Goal: Task Accomplishment & Management: Complete application form

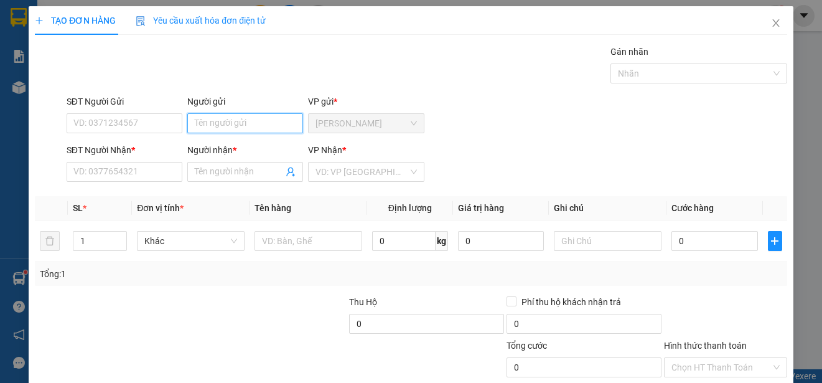
click at [246, 122] on input "Người gửi" at bounding box center [245, 123] width 116 height 20
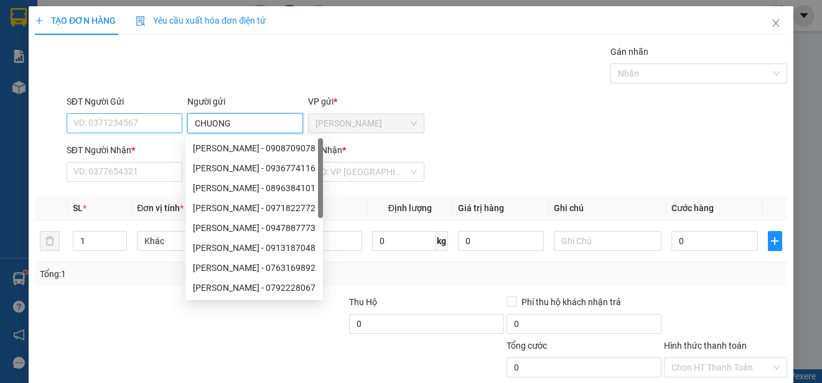
type input "CHUONG"
click at [163, 128] on input "SĐT Người Gửi" at bounding box center [125, 123] width 116 height 20
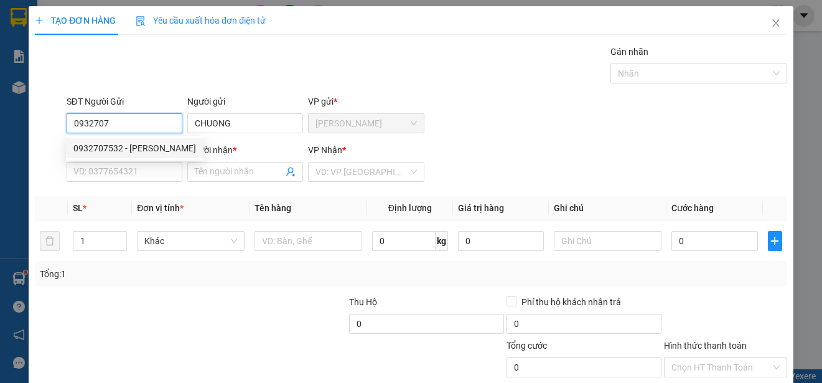
click at [138, 143] on div "0932707532 - [PERSON_NAME]" at bounding box center [134, 148] width 123 height 14
type input "0932707532"
type input "CHƯƠNG"
type input "0932779388"
type input "LIÊN"
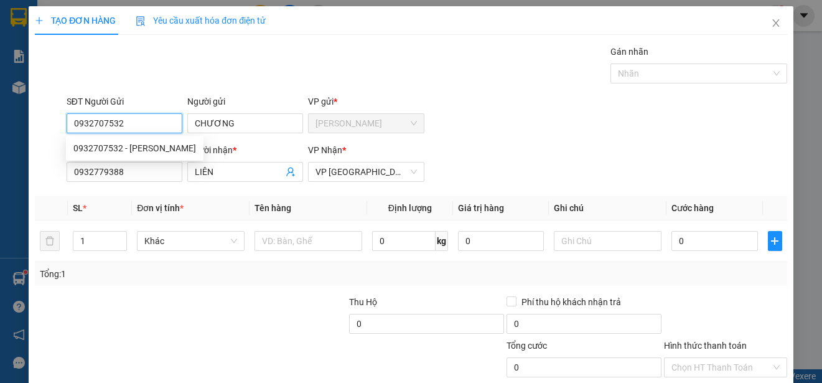
type input "80.000"
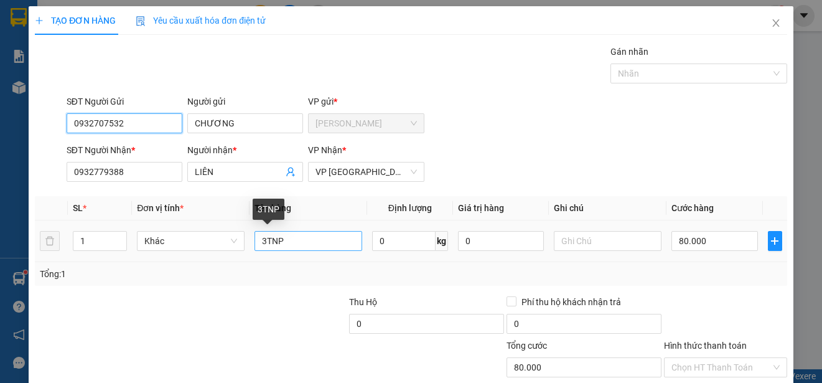
type input "0932707532"
click at [293, 241] on input "3TNP" at bounding box center [309, 241] width 108 height 20
type input "3"
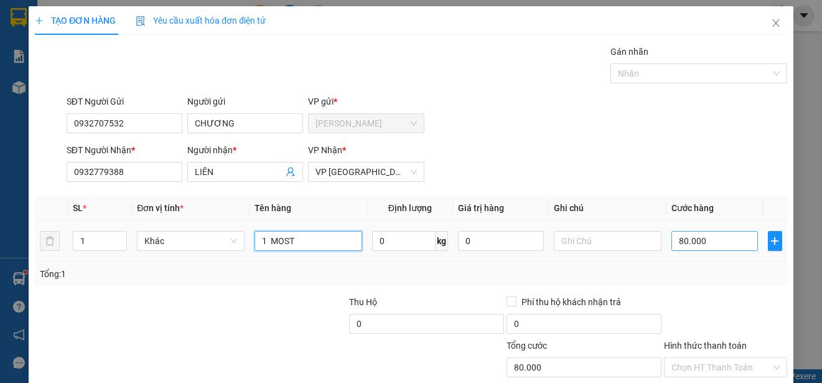
type input "1 MOST"
click at [672, 240] on input "80.000" at bounding box center [715, 241] width 87 height 20
type input "0"
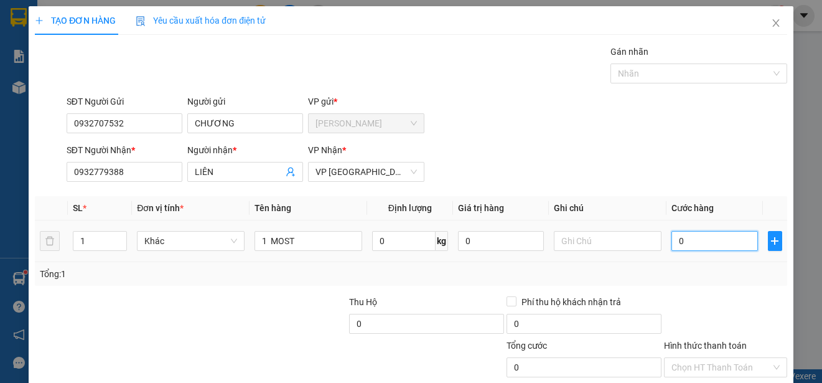
click at [672, 240] on input "0" at bounding box center [715, 241] width 87 height 20
type input "30"
type input "300"
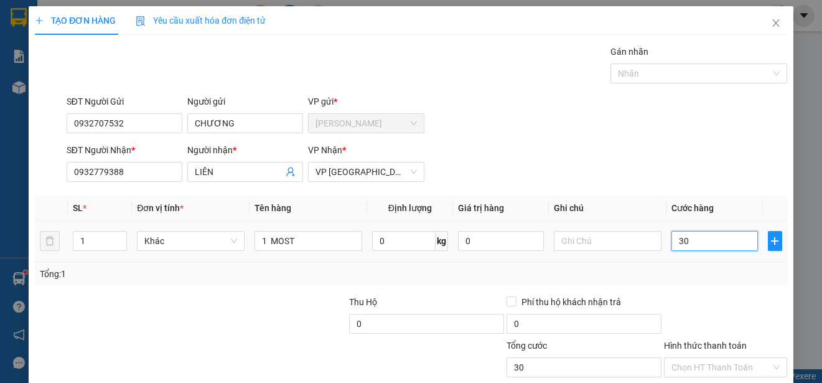
type input "300"
type input "3.000"
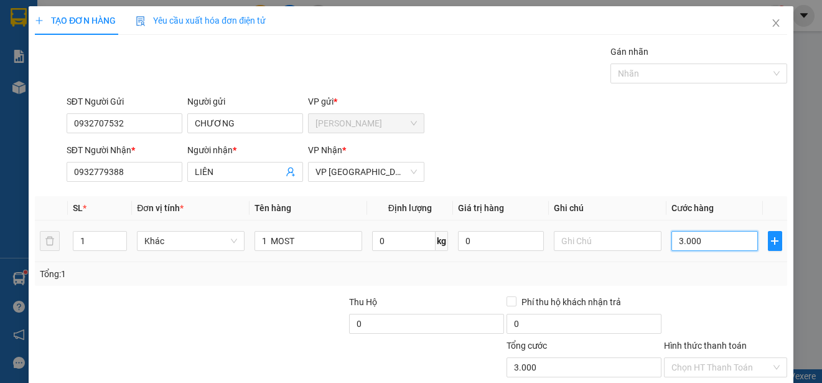
type input "30.000"
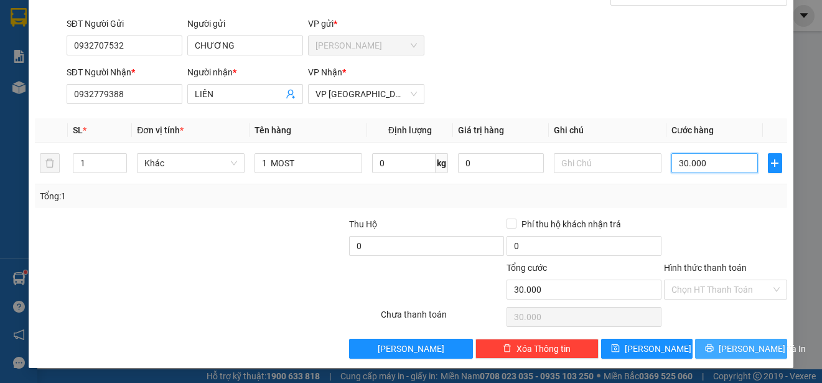
type input "30.000"
click at [757, 347] on button "[PERSON_NAME] và In" at bounding box center [741, 349] width 92 height 20
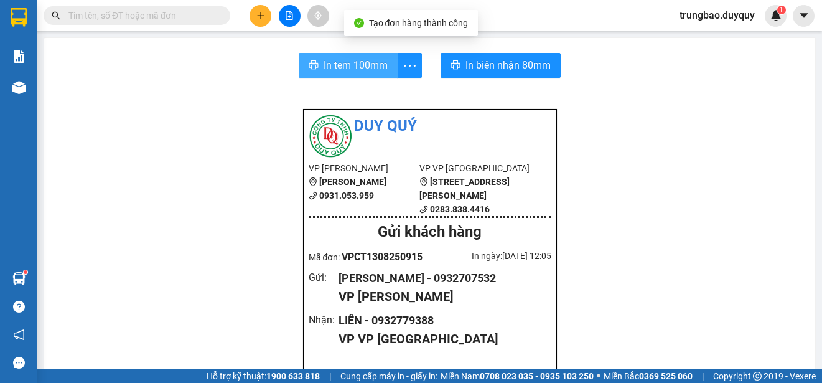
click at [352, 62] on span "In tem 100mm" at bounding box center [356, 65] width 64 height 16
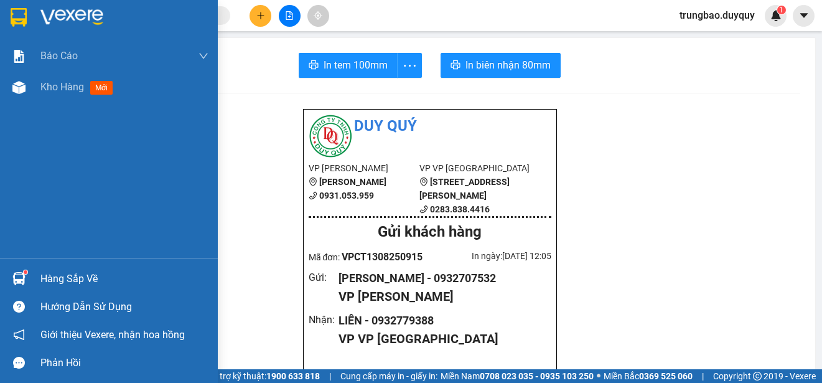
click at [18, 15] on img at bounding box center [19, 17] width 16 height 19
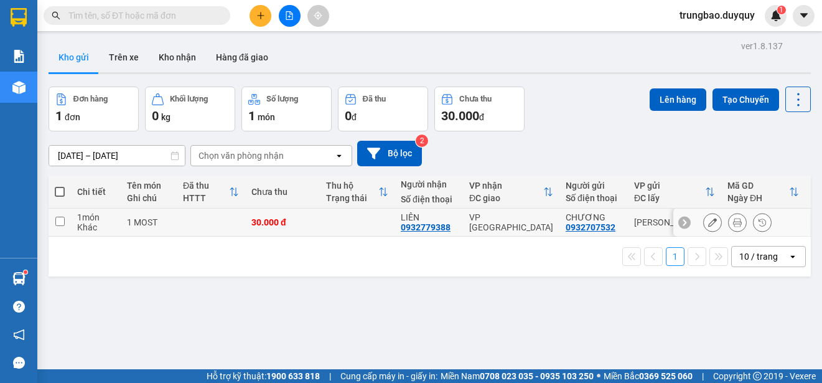
click at [60, 220] on input "checkbox" at bounding box center [59, 221] width 9 height 9
checkbox input "true"
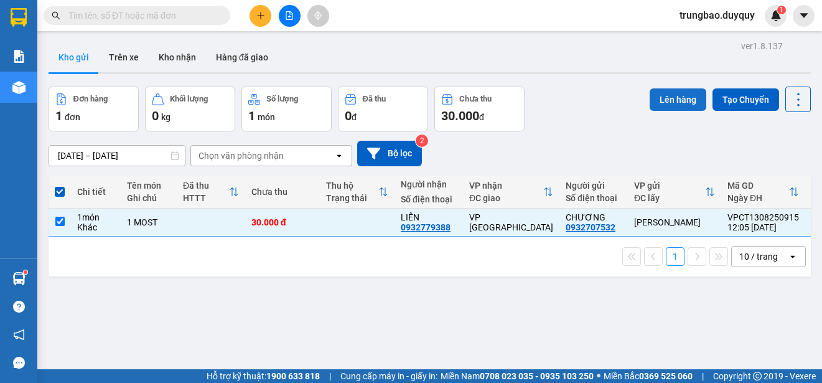
click at [663, 100] on button "Lên hàng" at bounding box center [678, 99] width 57 height 22
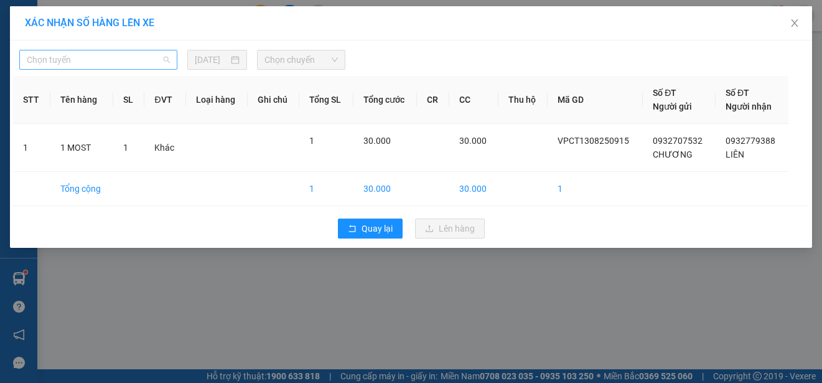
click at [133, 58] on span "Chọn tuyến" at bounding box center [98, 59] width 143 height 19
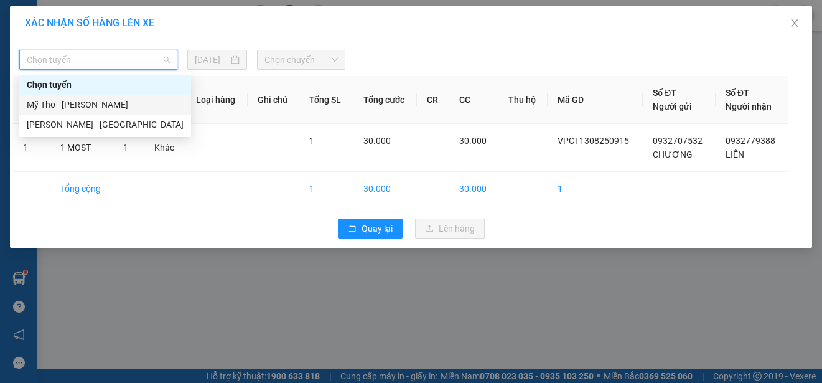
click at [121, 101] on div "Mỹ Tho - [PERSON_NAME]" at bounding box center [105, 105] width 157 height 14
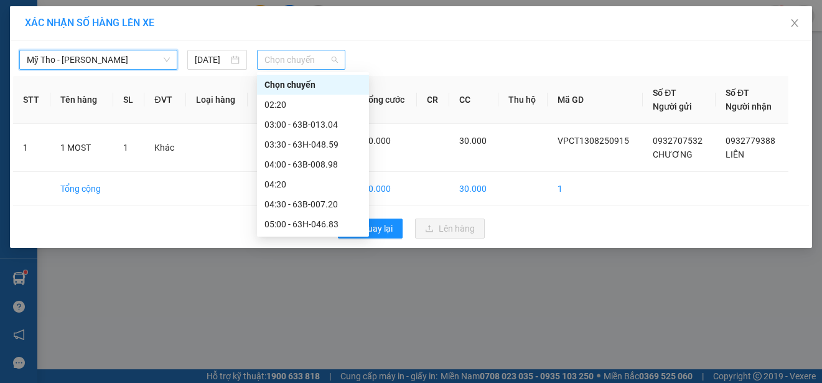
click at [314, 60] on span "Chọn chuyến" at bounding box center [301, 59] width 73 height 19
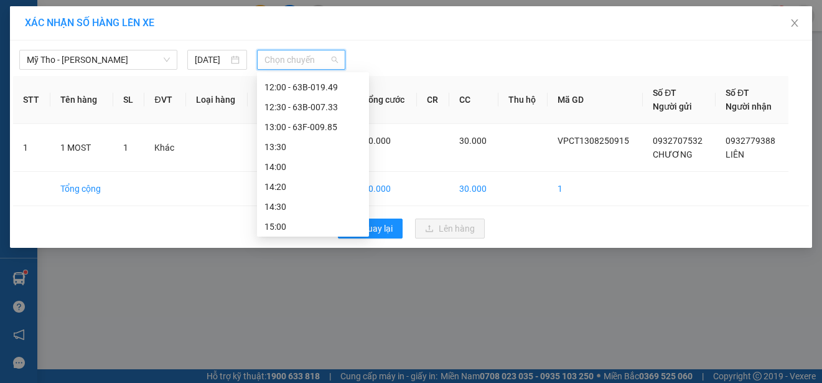
scroll to position [373, 0]
click at [332, 128] on div "11:30 - 63H-048.73" at bounding box center [313, 130] width 97 height 14
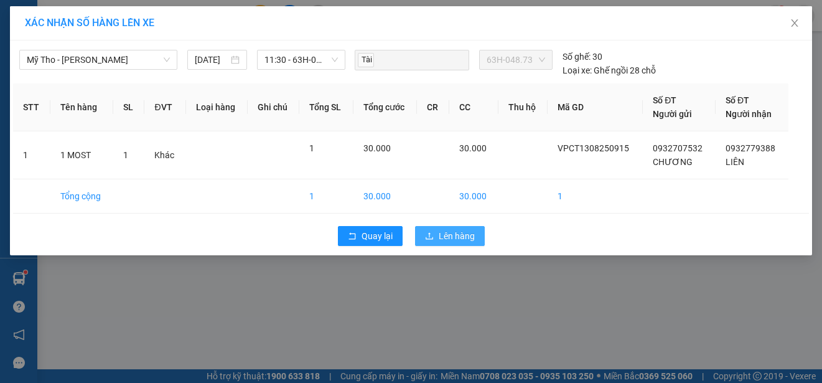
click at [463, 234] on span "Lên hàng" at bounding box center [457, 236] width 36 height 14
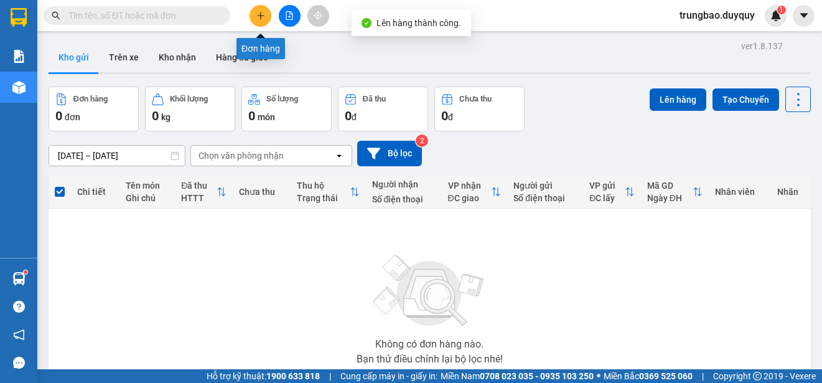
click at [259, 16] on icon "plus" at bounding box center [260, 15] width 9 height 9
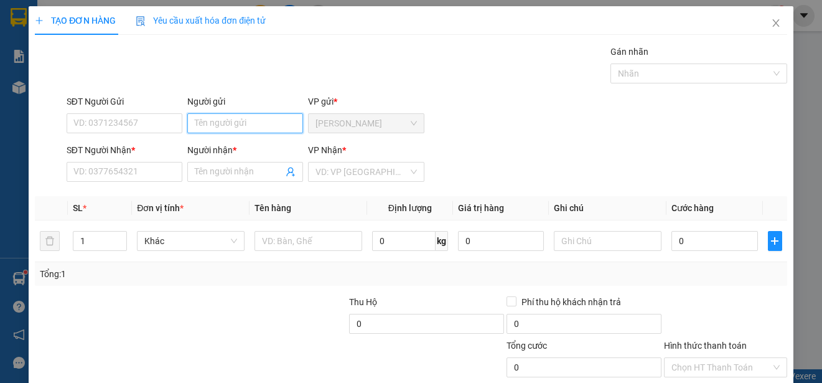
click at [253, 128] on input "Người gửi" at bounding box center [245, 123] width 116 height 20
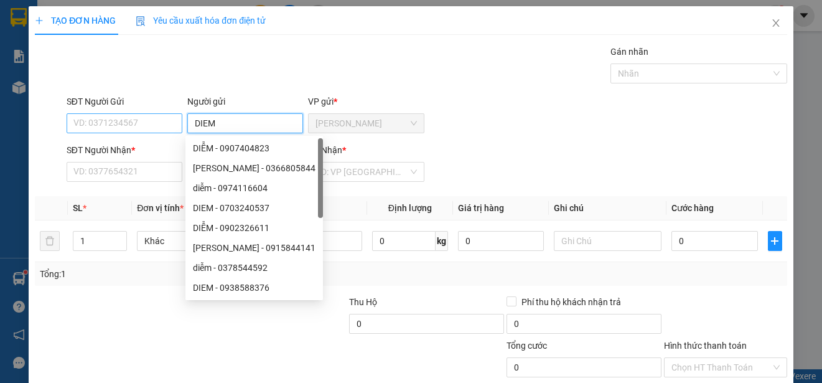
type input "DIEM"
click at [161, 121] on input "SĐT Người Gửi" at bounding box center [125, 123] width 116 height 20
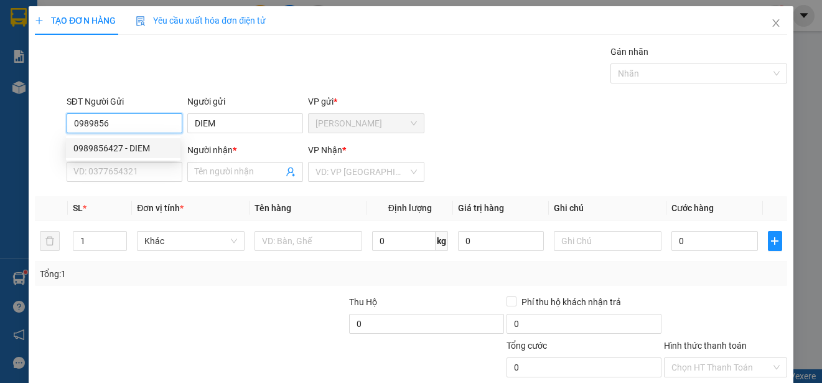
click at [148, 146] on div "0989856427 - DIEM" at bounding box center [123, 148] width 100 height 14
type input "0989856427"
type input "0982643670"
type input "YEN"
type input "20.000"
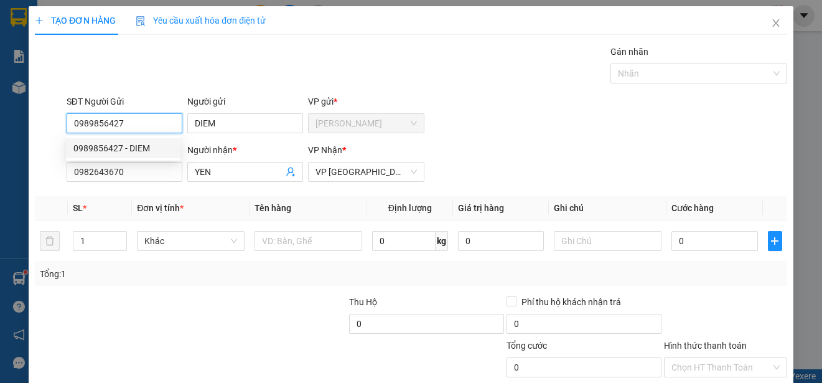
type input "20.000"
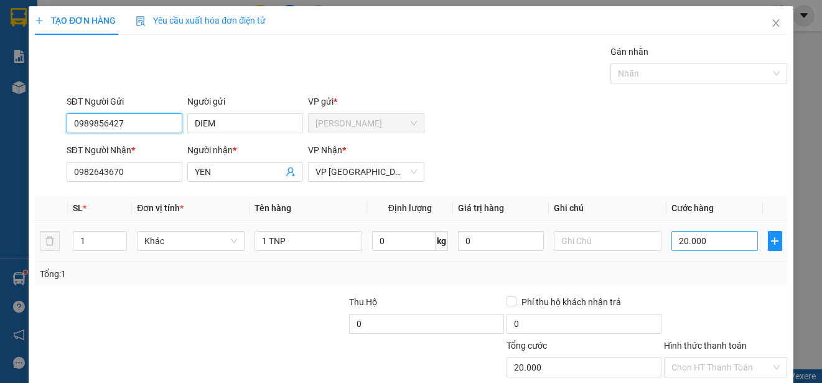
type input "0989856427"
click at [672, 241] on input "20.000" at bounding box center [715, 241] width 87 height 20
type input "0"
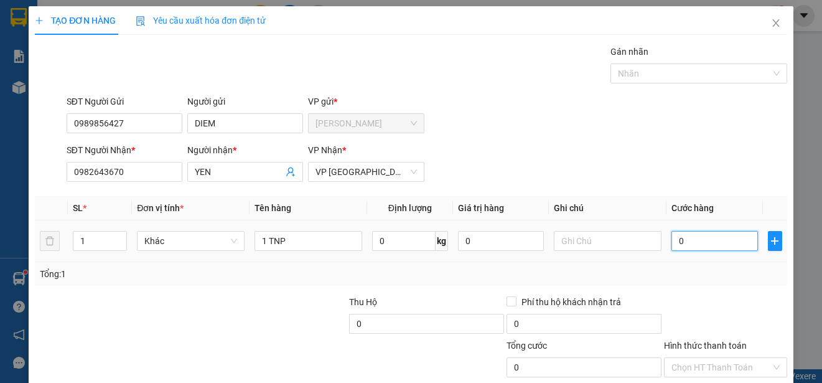
click at [672, 240] on input "0" at bounding box center [715, 241] width 87 height 20
type input "20"
type input "250"
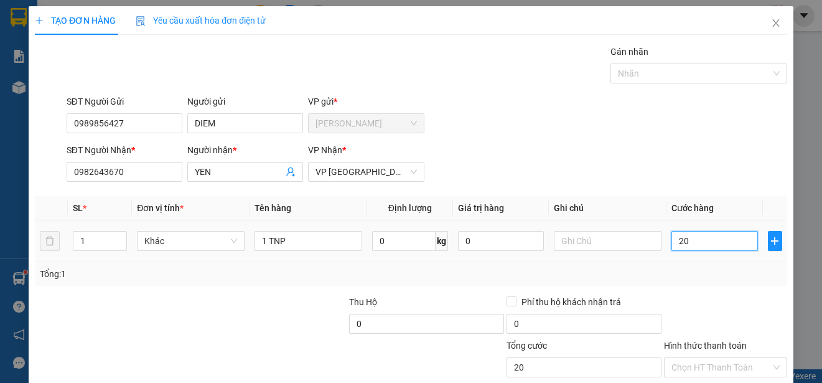
type input "250"
type input "2.500"
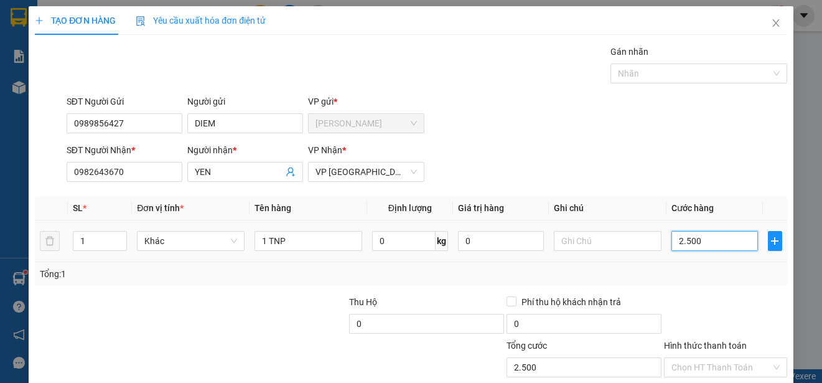
type input "25.000"
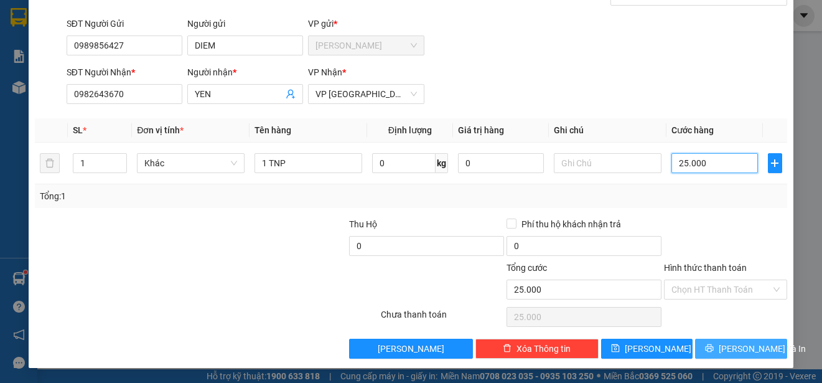
type input "25.000"
click at [726, 352] on span "[PERSON_NAME] và In" at bounding box center [762, 349] width 87 height 14
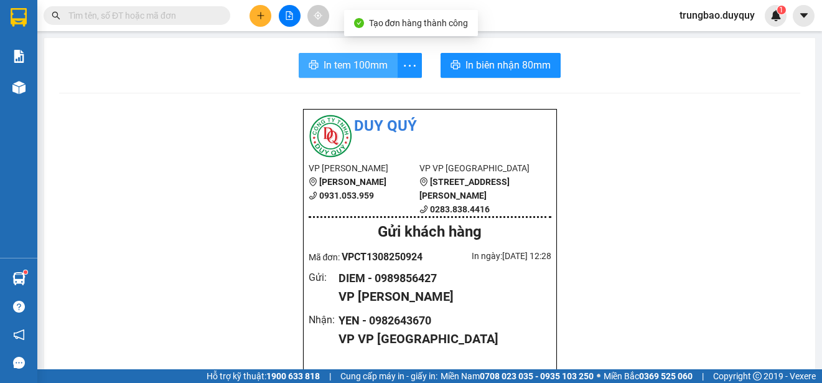
click at [342, 68] on span "In tem 100mm" at bounding box center [356, 65] width 64 height 16
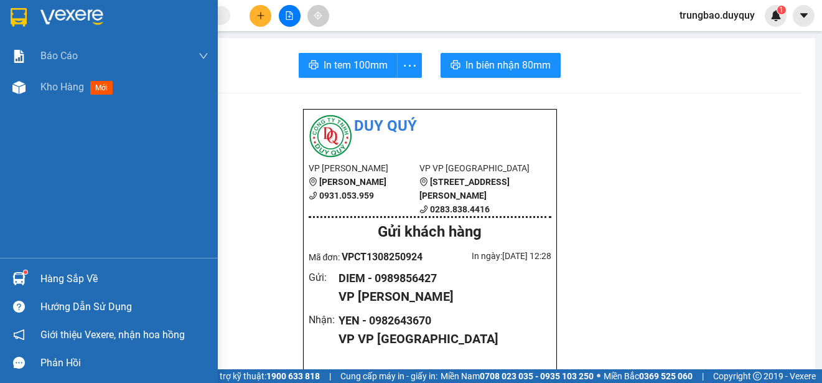
click at [16, 12] on img at bounding box center [19, 17] width 16 height 19
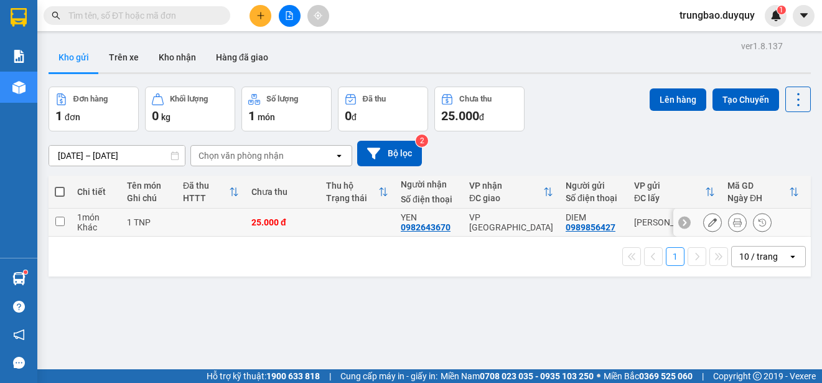
click at [60, 220] on input "checkbox" at bounding box center [59, 221] width 9 height 9
checkbox input "true"
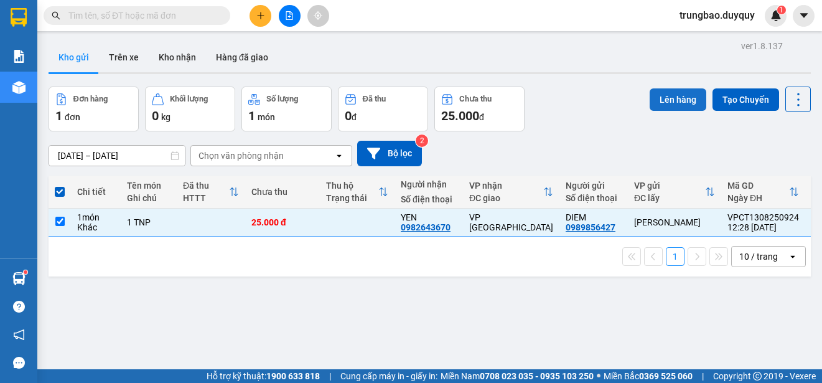
click at [669, 99] on button "Lên hàng" at bounding box center [678, 99] width 57 height 22
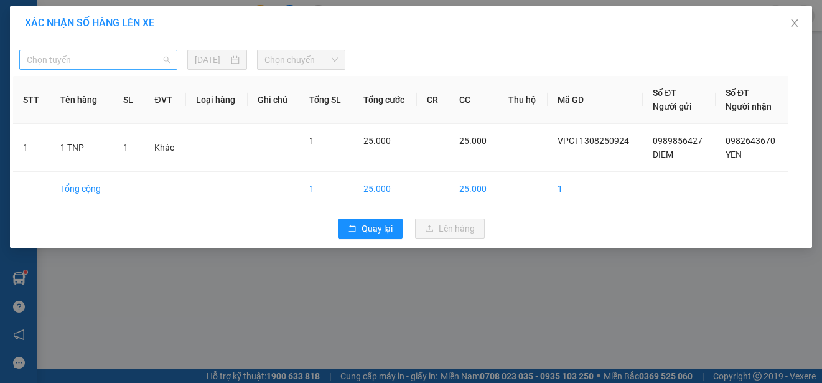
click at [111, 61] on span "Chọn tuyến" at bounding box center [98, 59] width 143 height 19
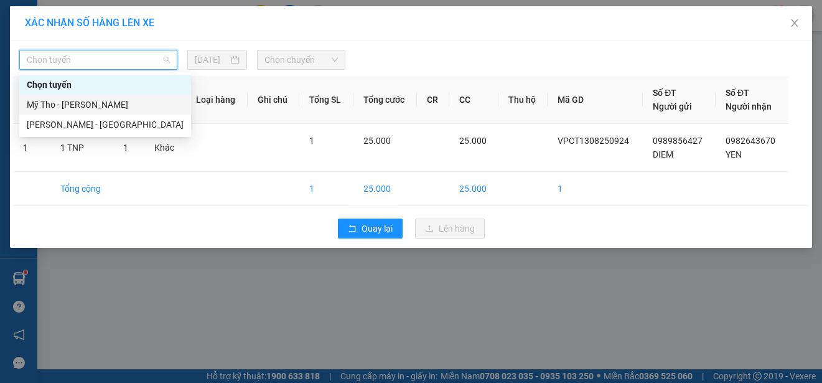
click at [128, 100] on div "Mỹ Tho - [PERSON_NAME]" at bounding box center [105, 105] width 157 height 14
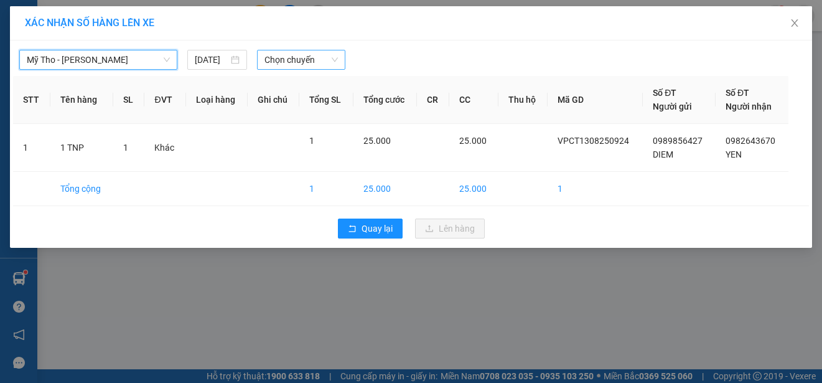
click at [312, 59] on span "Chọn chuyến" at bounding box center [301, 59] width 73 height 19
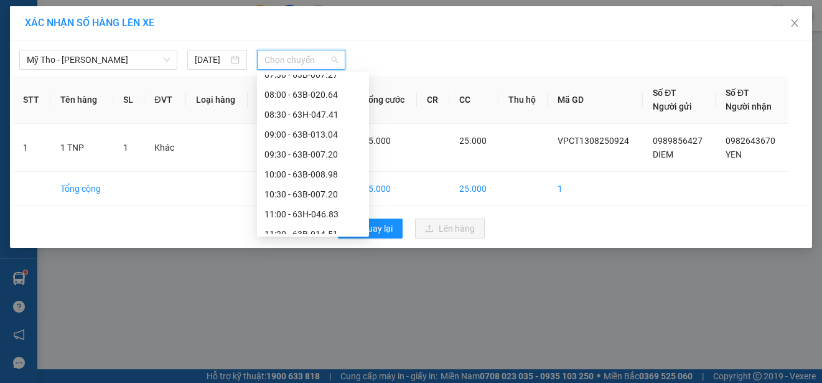
scroll to position [436, 0]
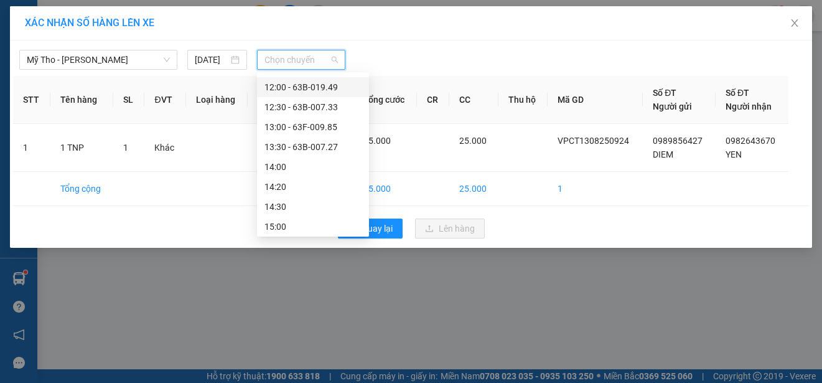
click at [332, 85] on div "12:00 - 63B-019.49" at bounding box center [313, 87] width 97 height 14
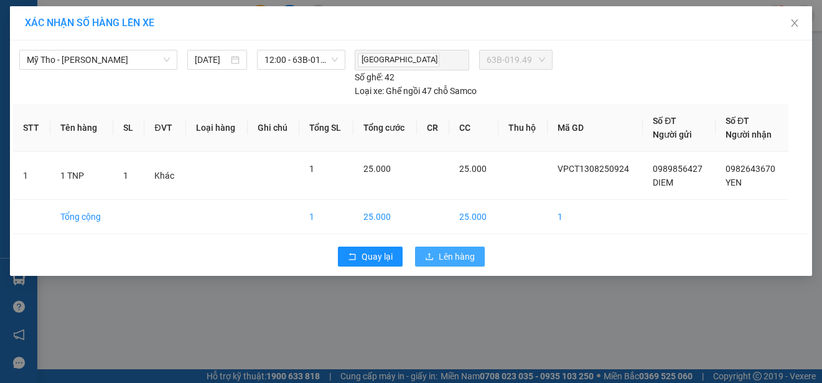
click at [468, 251] on span "Lên hàng" at bounding box center [457, 257] width 36 height 14
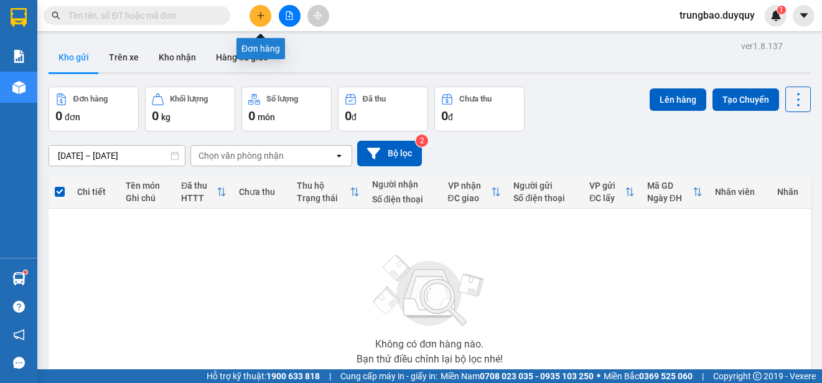
click at [259, 17] on icon "plus" at bounding box center [260, 15] width 9 height 9
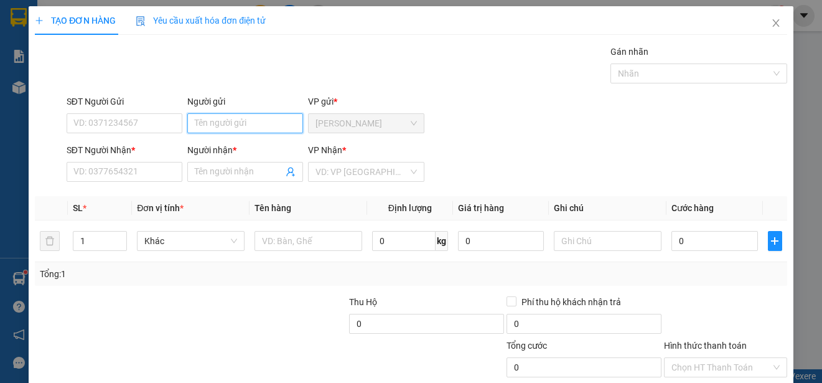
click at [276, 126] on input "Người gửi" at bounding box center [245, 123] width 116 height 20
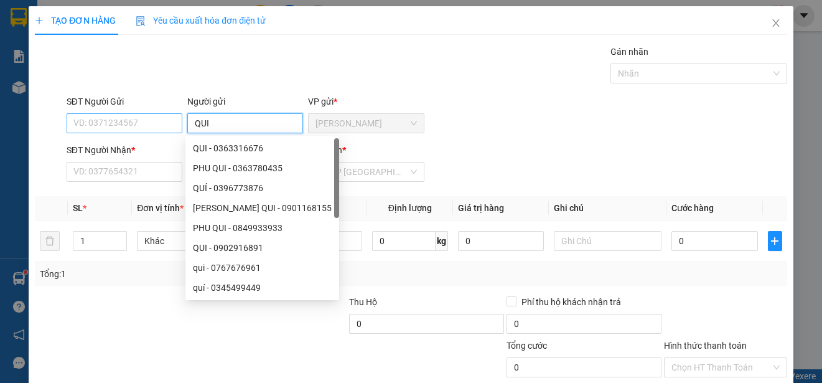
type input "QUI"
click at [167, 124] on input "SĐT Người Gửi" at bounding box center [125, 123] width 116 height 20
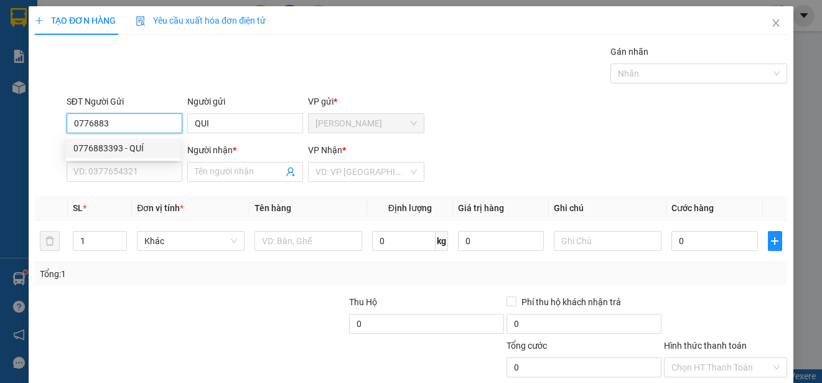
click at [145, 142] on div "0776883393 - QUÍ" at bounding box center [123, 148] width 100 height 14
type input "0776883393"
type input "QUÍ"
type input "0366079451"
type input "LINH"
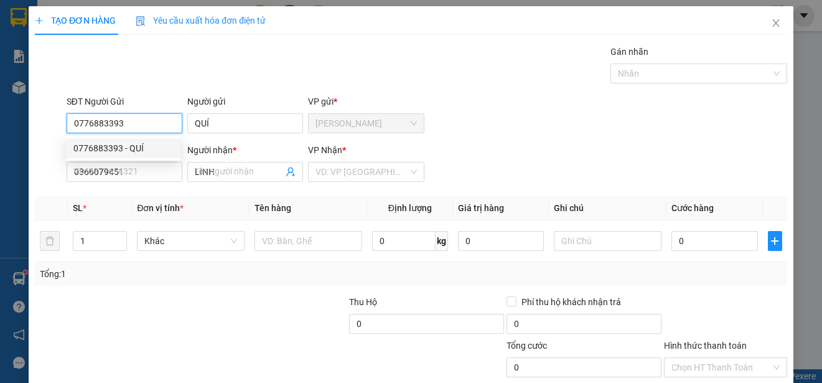
type input "20.000"
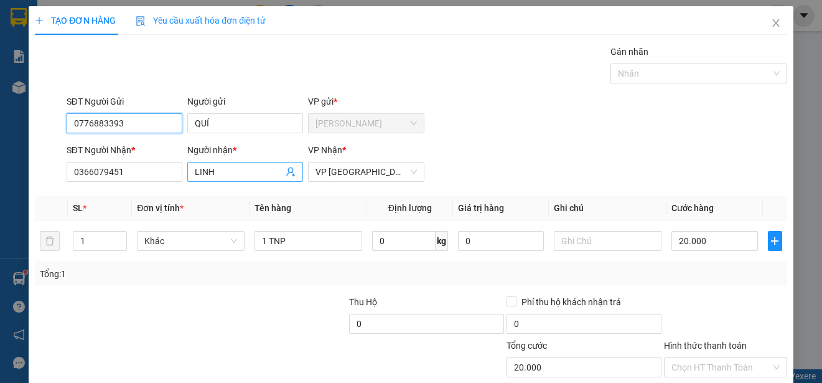
type input "0776883393"
click at [236, 171] on input "LINH" at bounding box center [239, 172] width 88 height 14
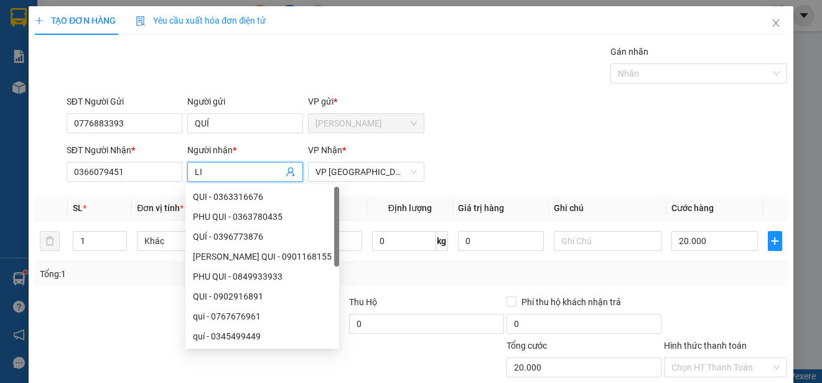
type input "L"
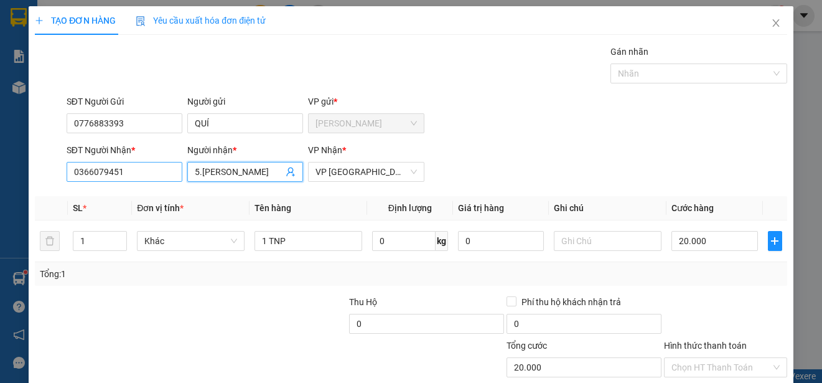
type input "5.[PERSON_NAME]"
click at [163, 170] on input "0366079451" at bounding box center [125, 172] width 116 height 20
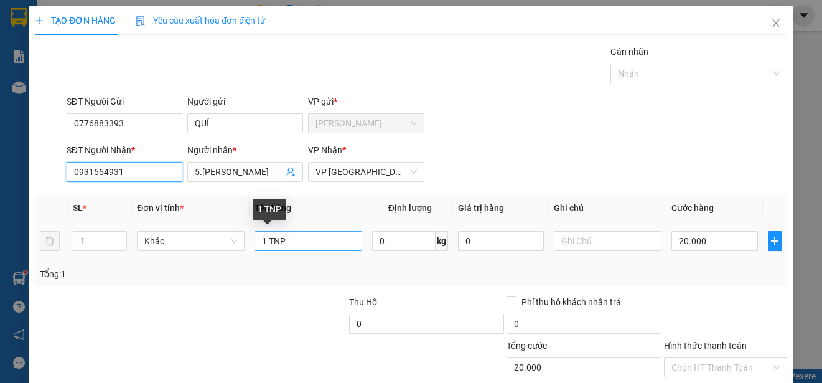
type input "0931554931"
click at [263, 240] on input "1 TNP" at bounding box center [309, 241] width 108 height 20
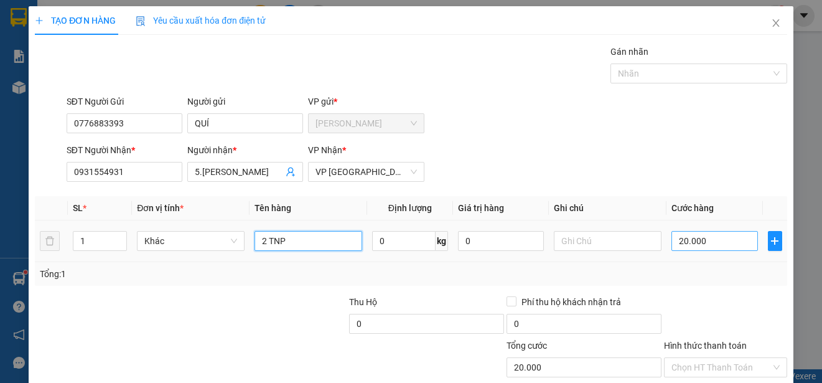
type input "2 TNP"
click at [672, 240] on input "20.000" at bounding box center [715, 241] width 87 height 20
type input "0"
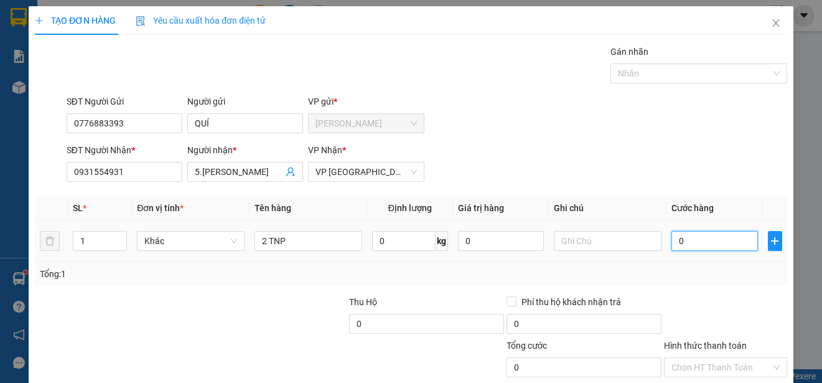
click at [672, 239] on input "0" at bounding box center [715, 241] width 87 height 20
type input "40"
type input "400"
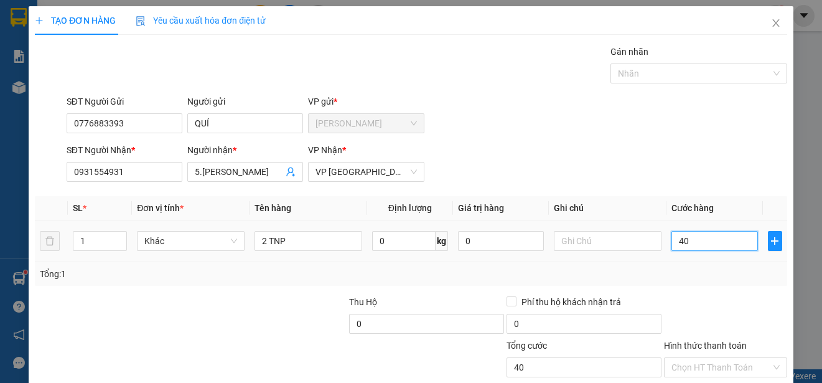
type input "400"
type input "4.000"
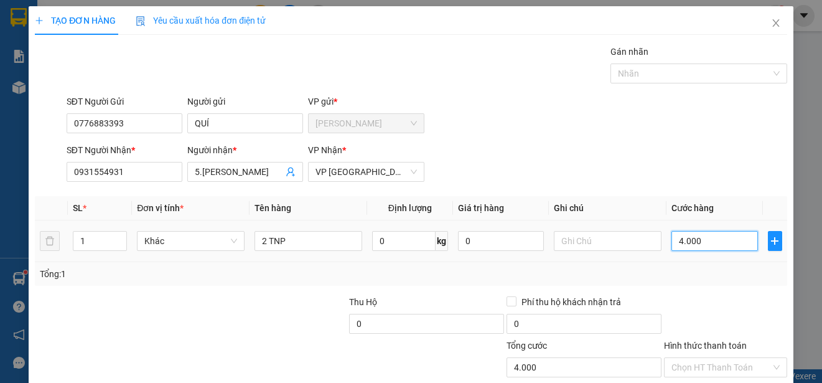
type input "40.000"
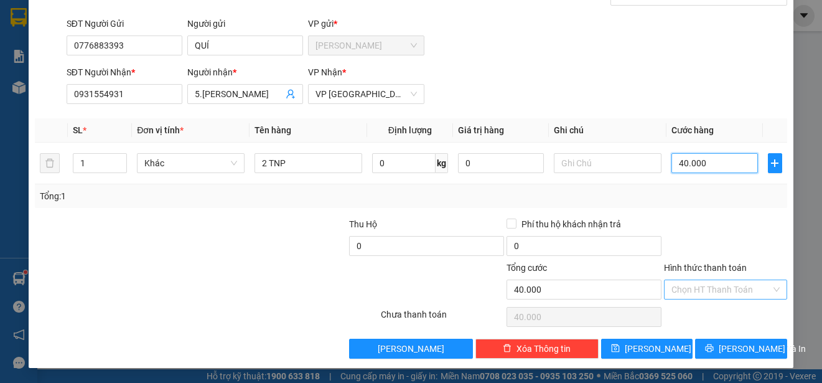
type input "40.000"
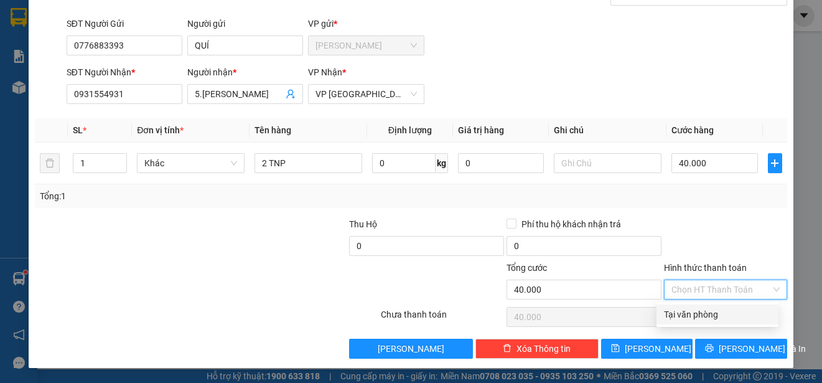
click at [729, 291] on input "Hình thức thanh toán" at bounding box center [722, 289] width 100 height 19
drag, startPoint x: 730, startPoint y: 314, endPoint x: 711, endPoint y: 321, distance: 20.3
click at [730, 314] on div "Tại văn phòng" at bounding box center [717, 314] width 107 height 14
type input "0"
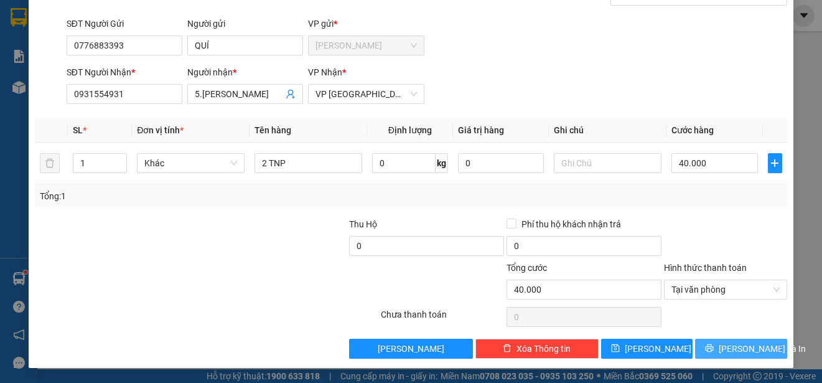
click at [752, 348] on span "[PERSON_NAME] và In" at bounding box center [762, 349] width 87 height 14
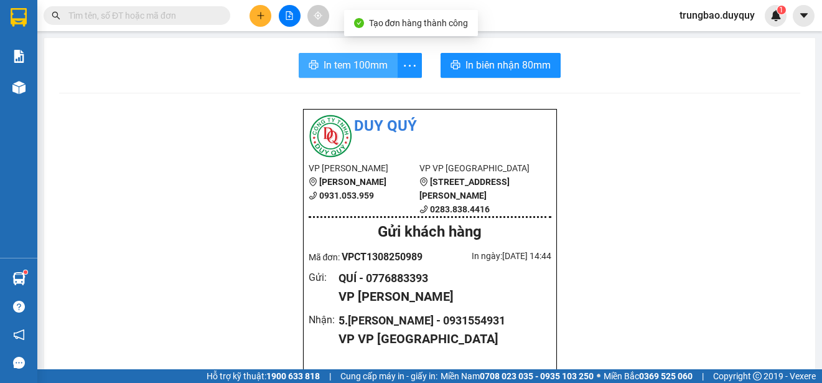
click at [360, 69] on span "In tem 100mm" at bounding box center [356, 65] width 64 height 16
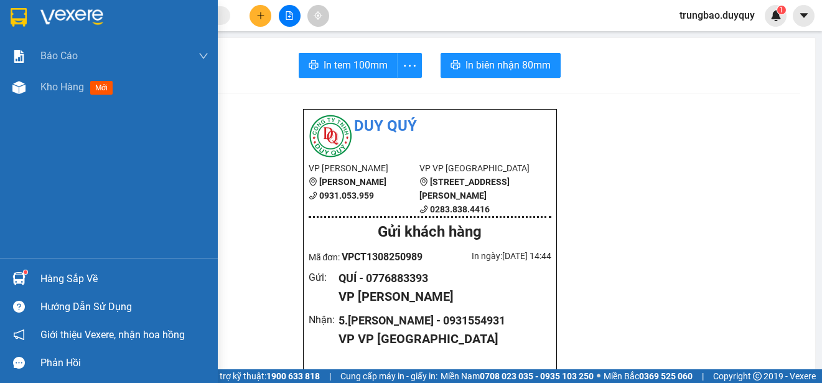
click at [17, 12] on img at bounding box center [19, 17] width 16 height 19
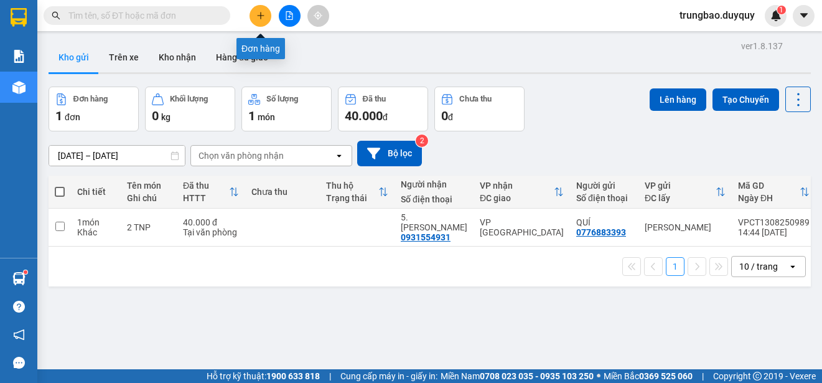
click at [260, 18] on icon "plus" at bounding box center [260, 15] width 9 height 9
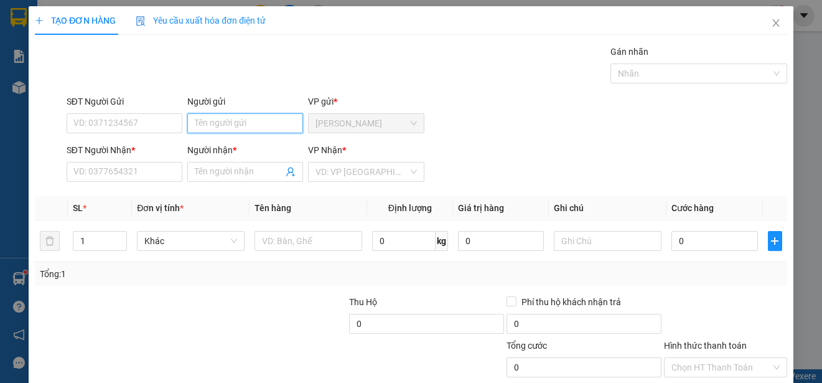
click at [222, 121] on input "Người gửi" at bounding box center [245, 123] width 116 height 20
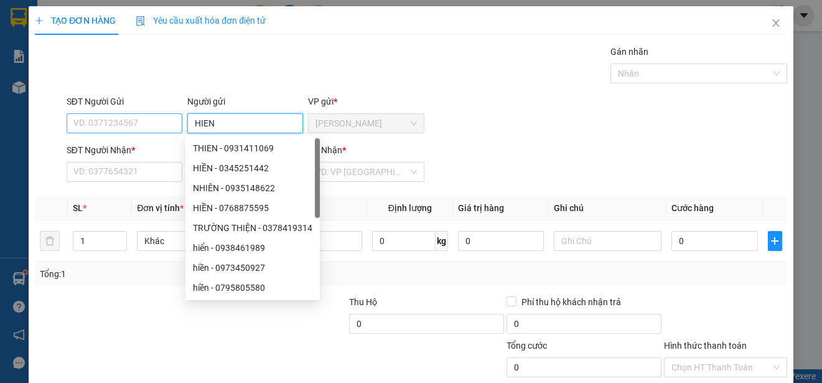
type input "HIEN"
click at [154, 123] on input "SĐT Người Gửi" at bounding box center [125, 123] width 116 height 20
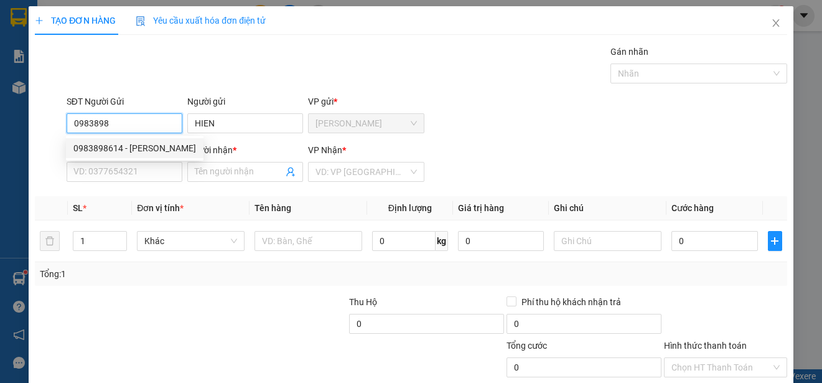
click at [159, 146] on div "0983898614 - [PERSON_NAME]" at bounding box center [134, 148] width 123 height 14
type input "0983898614"
type input "0903334119"
type input "DINH"
type input "80.000"
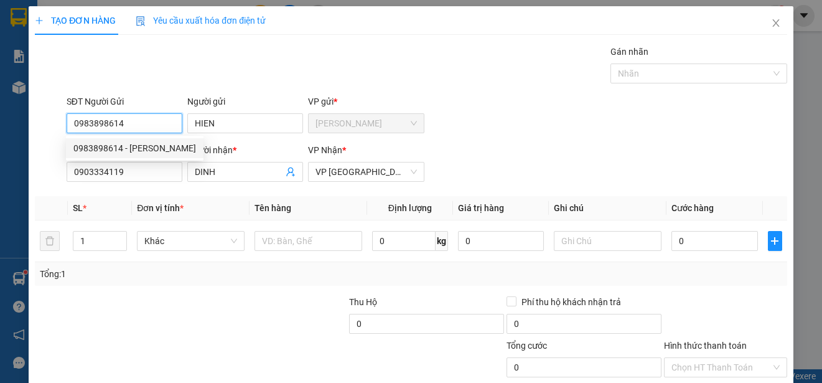
type input "80.000"
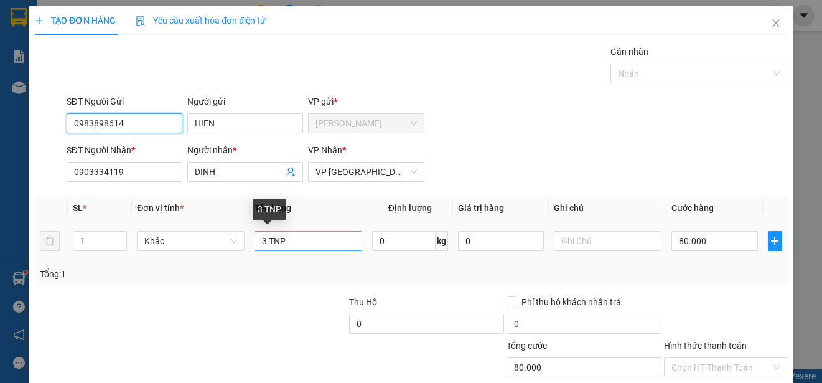
type input "0983898614"
click at [264, 240] on input "3 TNP" at bounding box center [309, 241] width 108 height 20
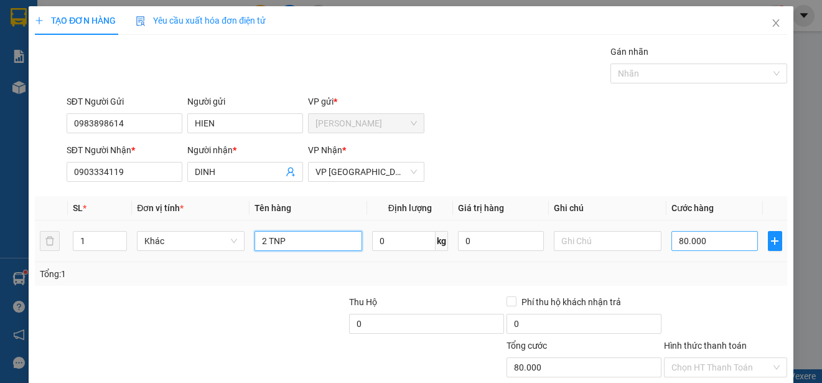
type input "2 TNP"
type input "0"
click at [672, 240] on input "0" at bounding box center [715, 241] width 87 height 20
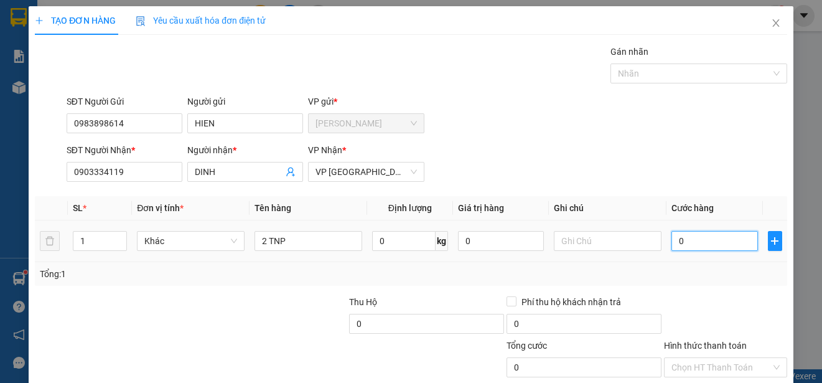
type input "70"
type input "700"
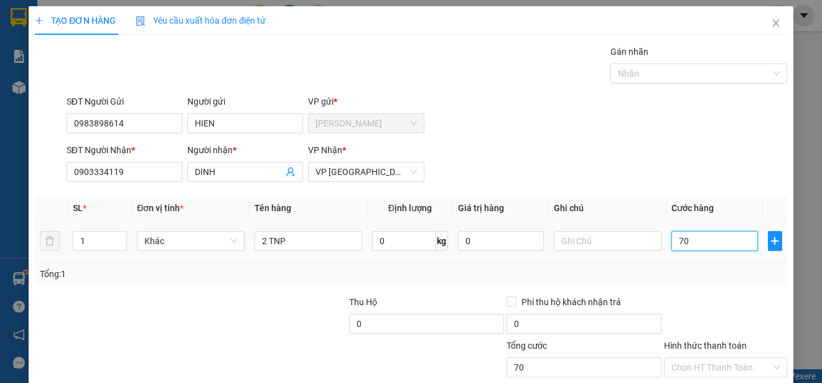
type input "700"
type input "7.000"
type input "70.000"
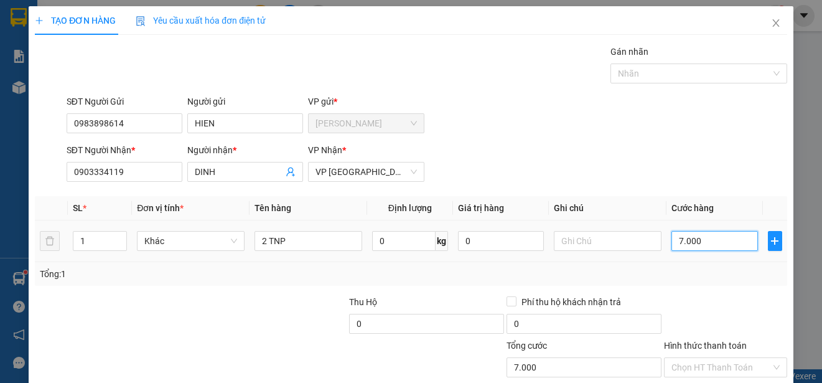
type input "70.000"
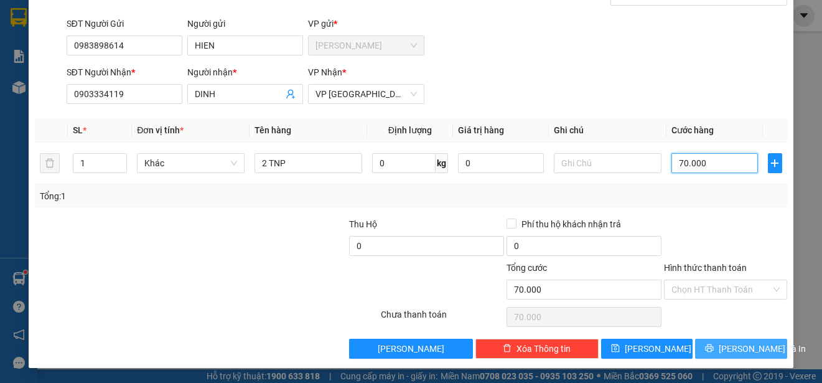
type input "70.000"
click at [745, 345] on span "[PERSON_NAME] và In" at bounding box center [762, 349] width 87 height 14
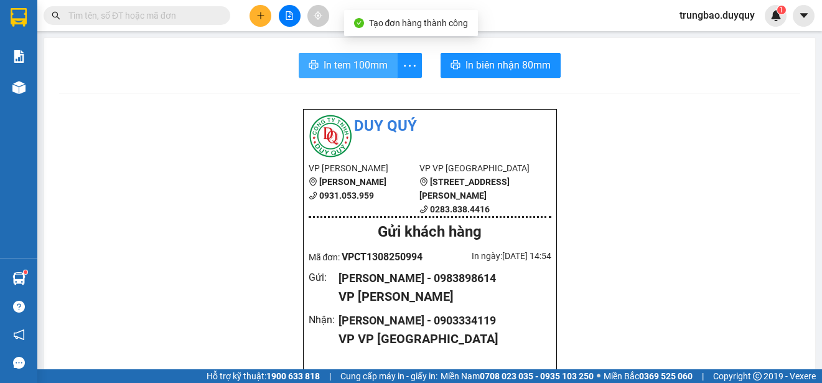
click at [360, 64] on span "In tem 100mm" at bounding box center [356, 65] width 64 height 16
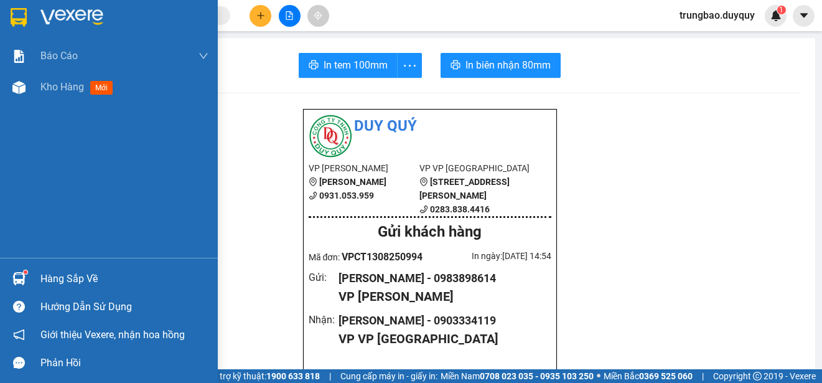
click at [19, 14] on img at bounding box center [19, 17] width 16 height 19
click at [20, 17] on img at bounding box center [19, 17] width 16 height 19
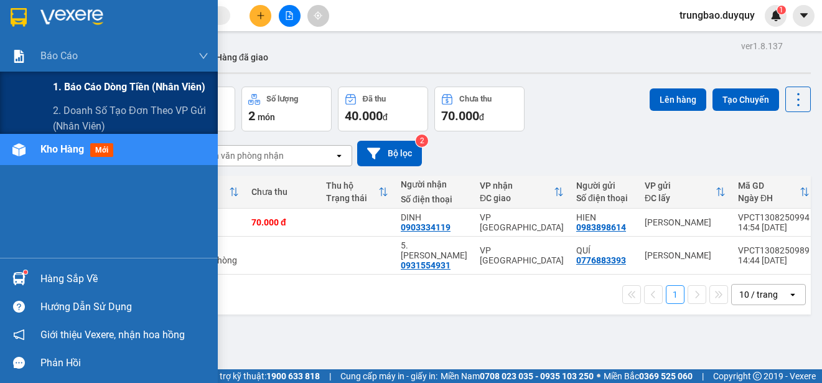
click at [75, 84] on span "1. Báo cáo dòng tiền (nhân viên)" at bounding box center [129, 87] width 152 height 16
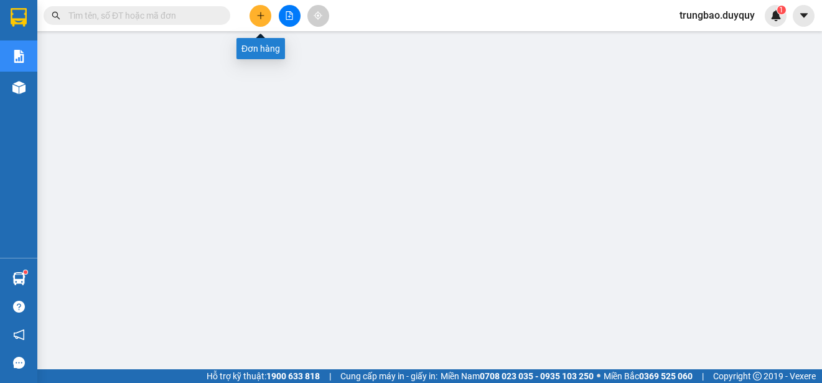
click at [260, 19] on icon "plus" at bounding box center [260, 15] width 9 height 9
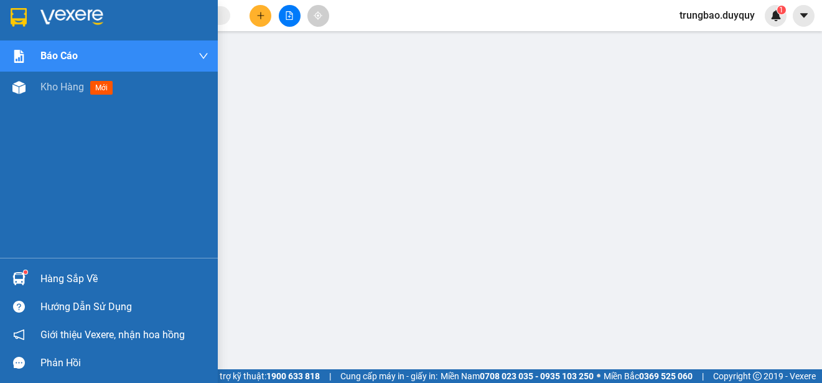
click at [22, 16] on img at bounding box center [19, 17] width 16 height 19
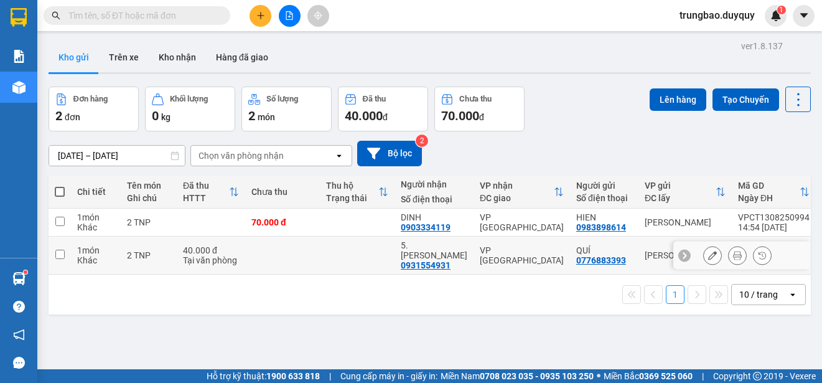
click at [59, 250] on input "checkbox" at bounding box center [59, 254] width 9 height 9
checkbox input "true"
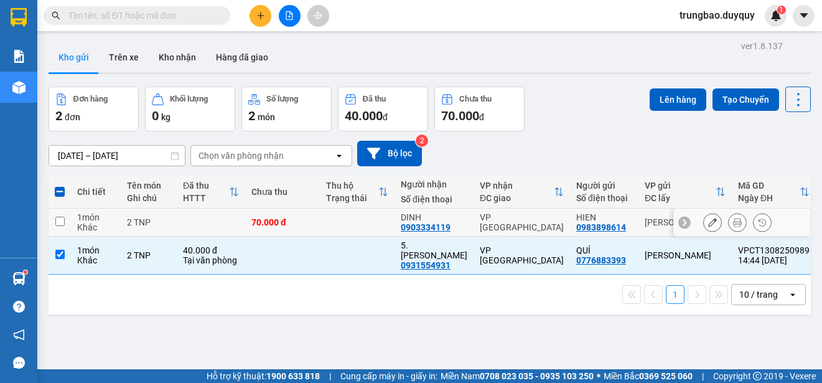
click at [61, 220] on input "checkbox" at bounding box center [59, 221] width 9 height 9
checkbox input "true"
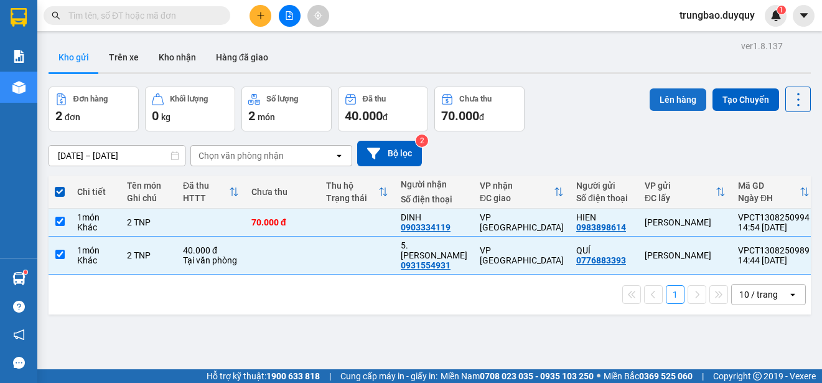
click at [677, 101] on button "Lên hàng" at bounding box center [678, 99] width 57 height 22
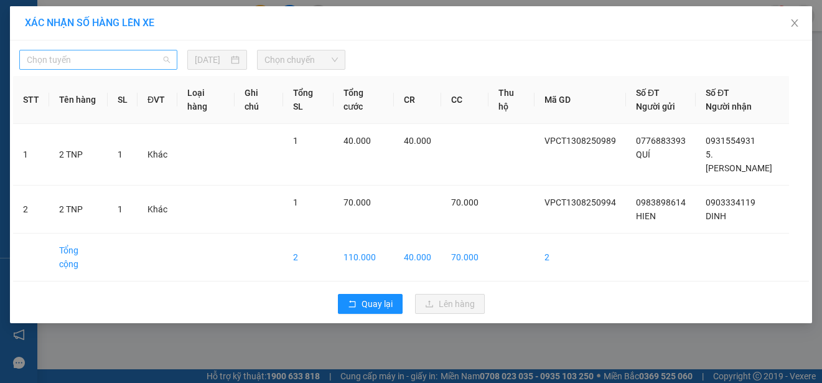
click at [130, 58] on span "Chọn tuyến" at bounding box center [98, 59] width 143 height 19
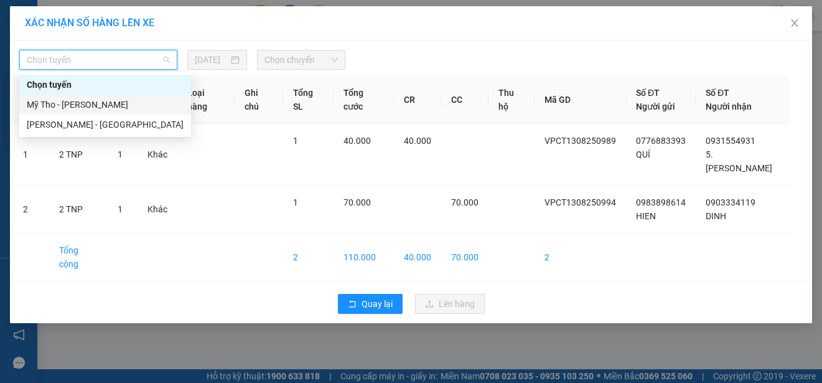
click at [111, 103] on div "Mỹ Tho - [PERSON_NAME]" at bounding box center [105, 105] width 157 height 14
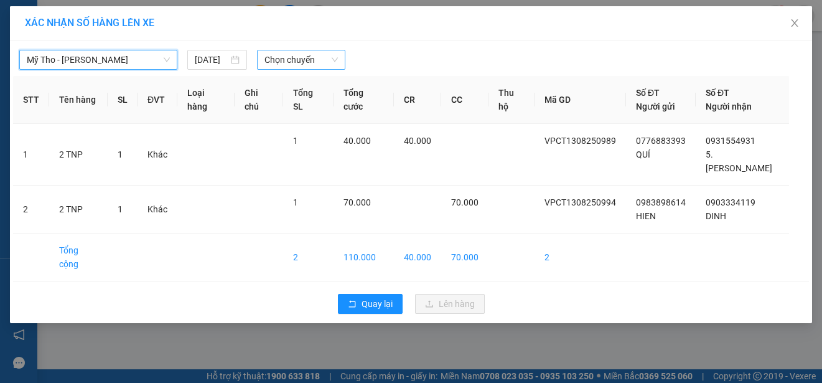
click at [319, 60] on span "Chọn chuyến" at bounding box center [301, 59] width 73 height 19
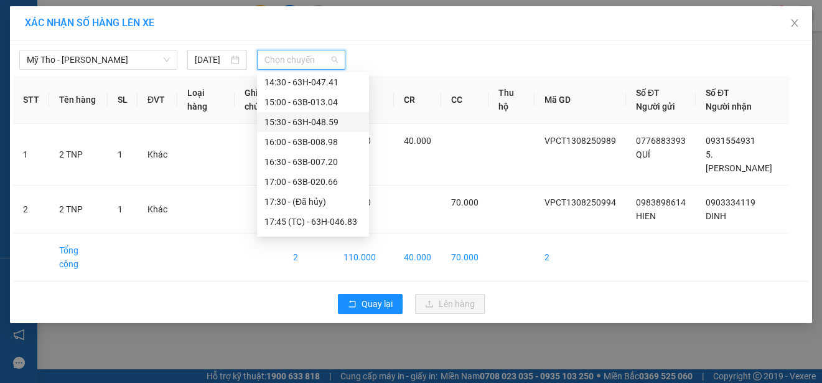
scroll to position [498, 0]
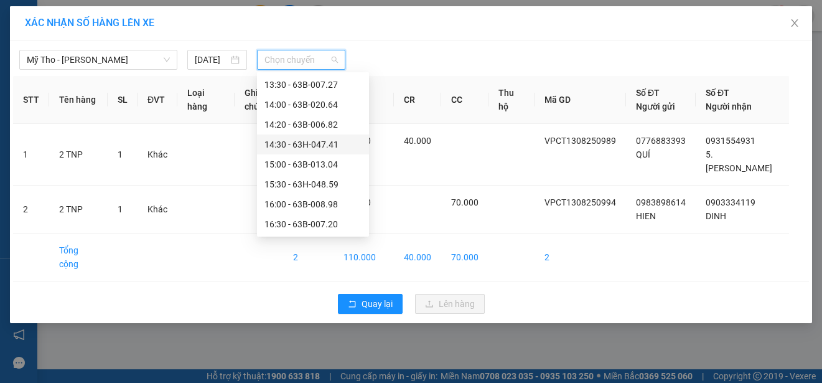
click at [341, 142] on div "14:30 - 63H-047.41" at bounding box center [313, 145] width 97 height 14
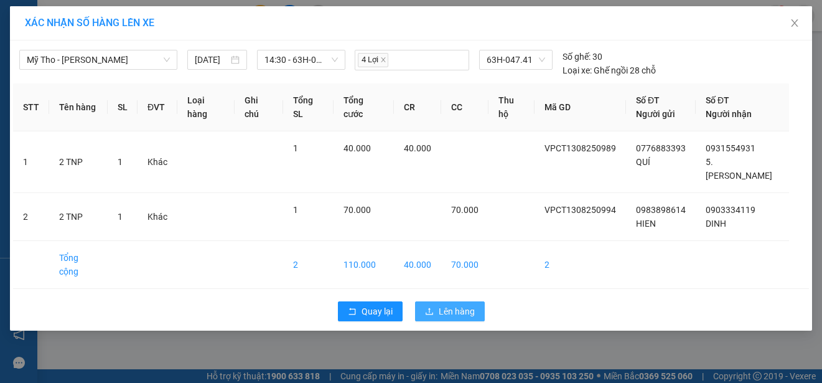
click at [444, 304] on span "Lên hàng" at bounding box center [457, 311] width 36 height 14
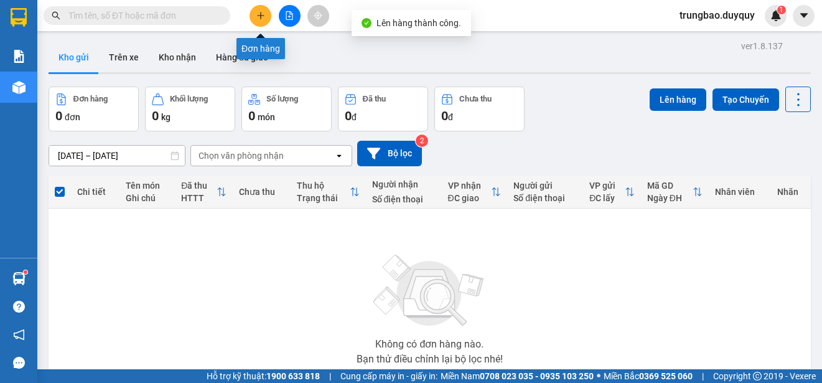
click at [263, 19] on icon "plus" at bounding box center [260, 15] width 9 height 9
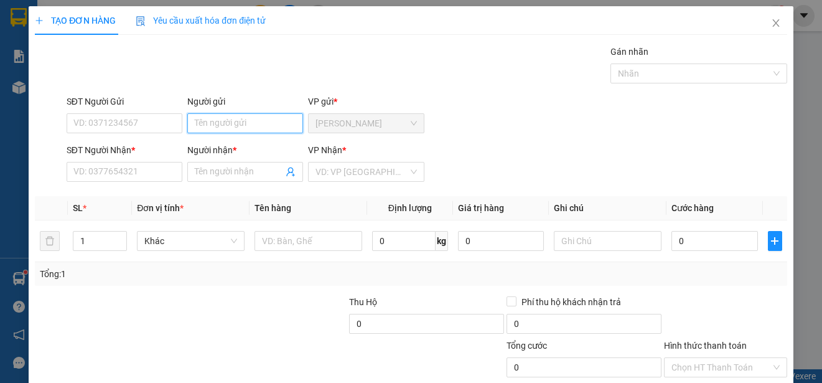
click at [263, 123] on input "Người gửi" at bounding box center [245, 123] width 116 height 20
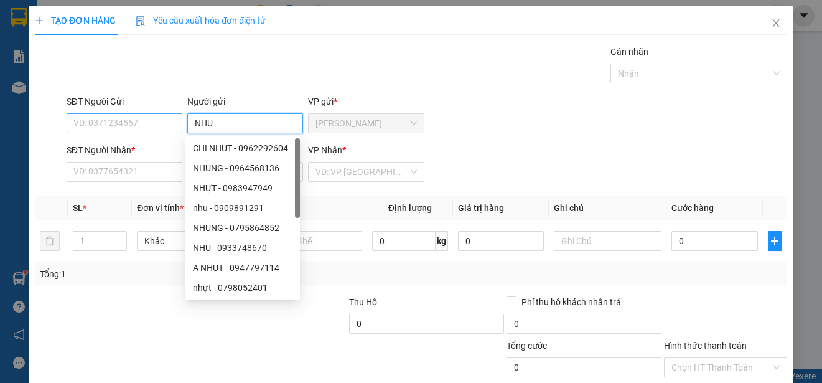
type input "NHU"
click at [146, 119] on input "SĐT Người Gửi" at bounding box center [125, 123] width 116 height 20
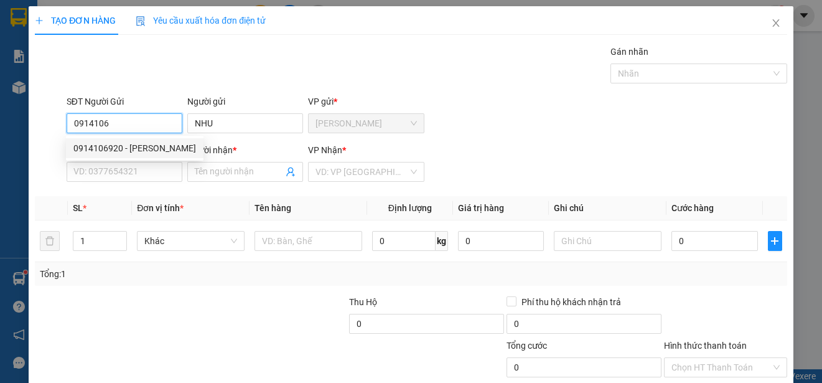
click at [146, 146] on div "0914106920 - [PERSON_NAME]" at bounding box center [134, 148] width 123 height 14
type input "0914106920"
type input "0772642566"
type input "LUAN"
type input "70.000"
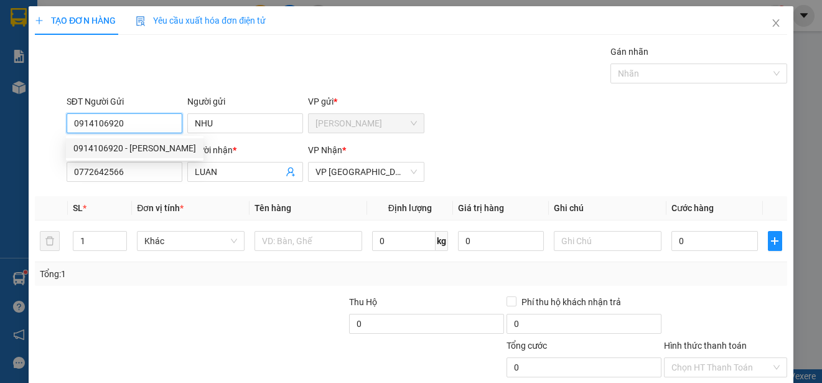
type input "70.000"
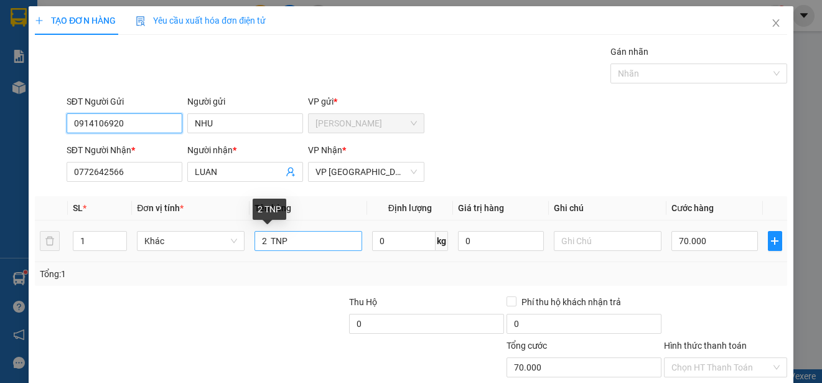
type input "0914106920"
click at [264, 240] on input "2 TNP" at bounding box center [309, 241] width 108 height 20
click at [264, 240] on input "TNP" at bounding box center [309, 241] width 108 height 20
click at [258, 241] on input "TNP" at bounding box center [309, 241] width 108 height 20
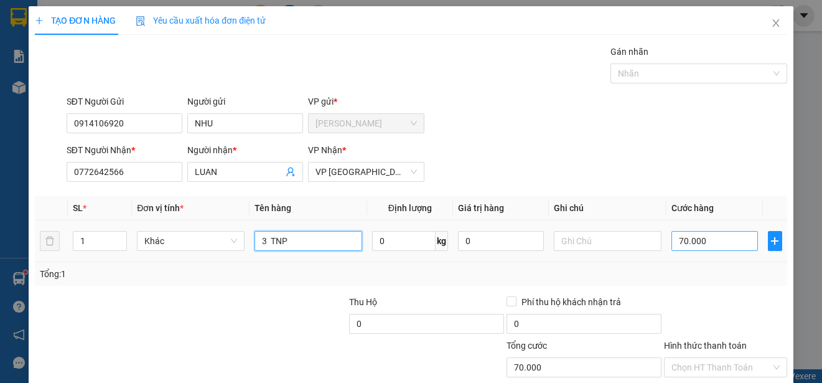
type input "3 TNP"
type input "0"
click at [672, 241] on input "0" at bounding box center [715, 241] width 87 height 20
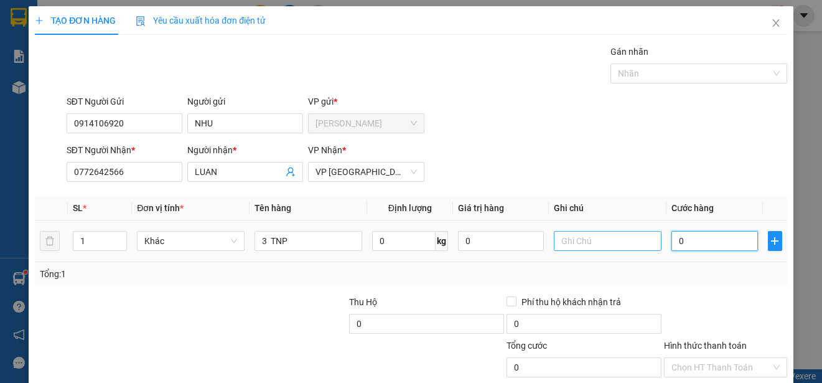
type input "90"
type input "900"
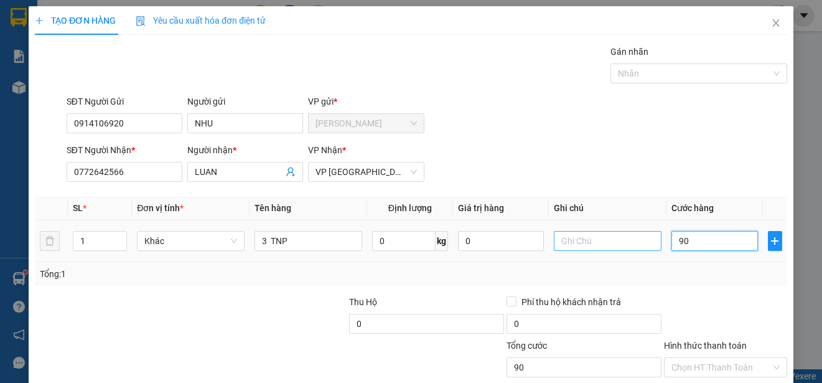
type input "900"
type input "9.000"
type input "90.000"
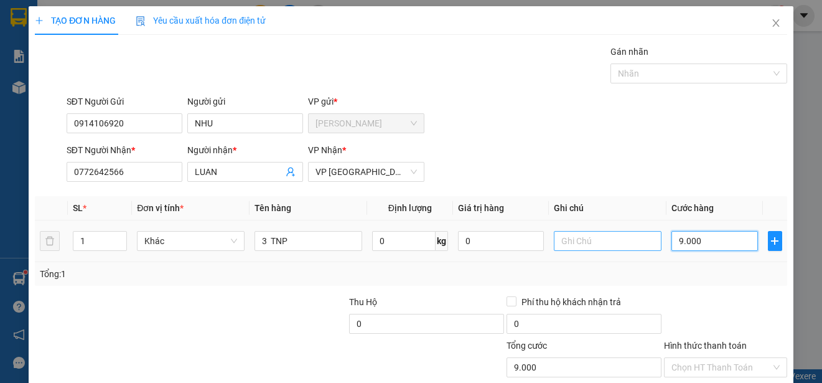
type input "90.000"
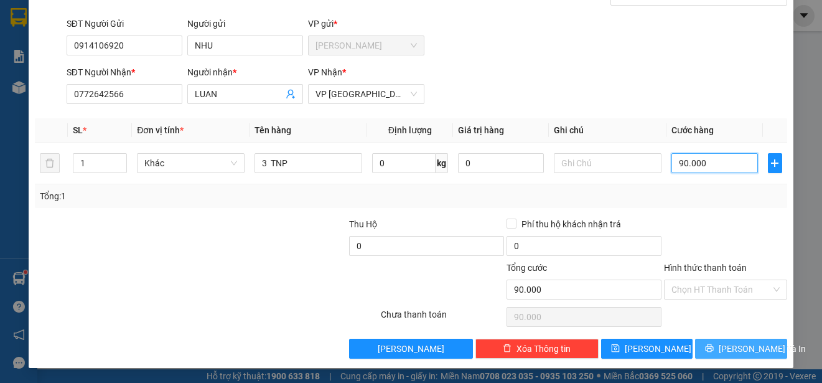
type input "90.000"
click at [756, 344] on span "[PERSON_NAME] và In" at bounding box center [762, 349] width 87 height 14
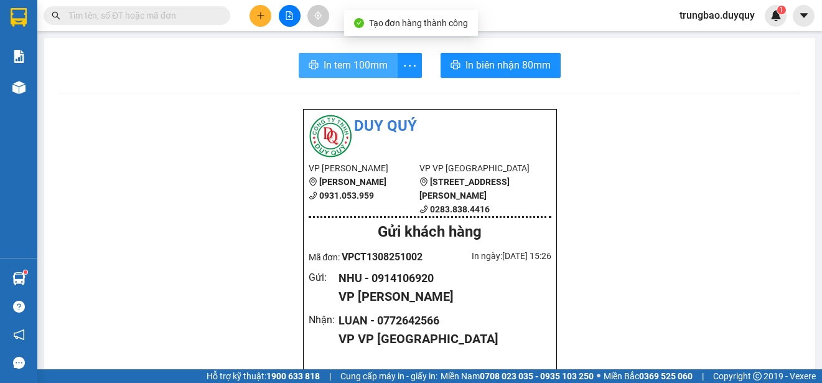
click at [352, 61] on span "In tem 100mm" at bounding box center [356, 65] width 64 height 16
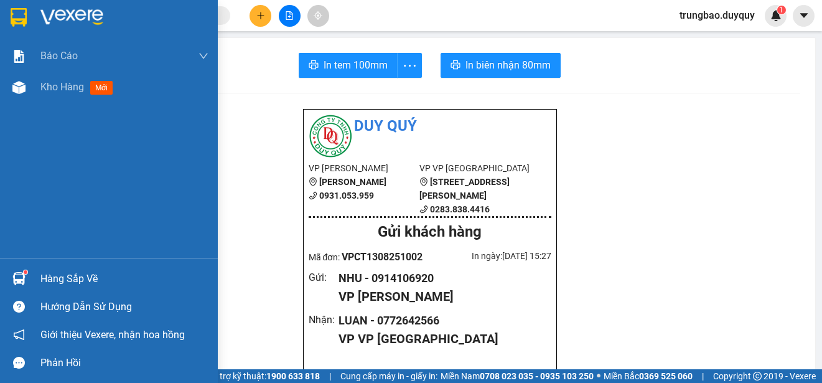
click at [23, 18] on img at bounding box center [19, 17] width 16 height 19
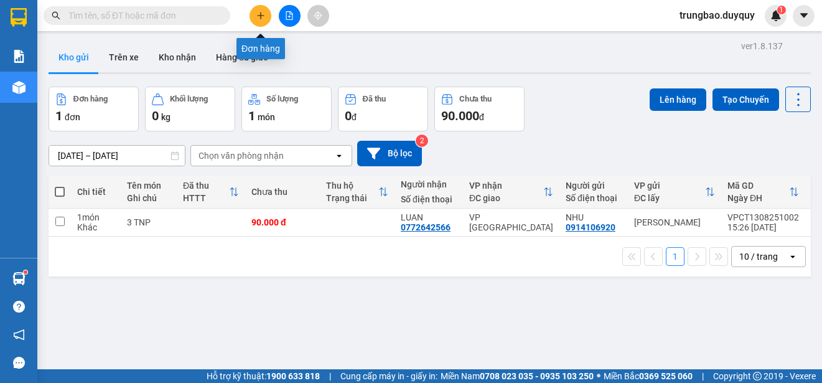
click at [259, 20] on button at bounding box center [261, 16] width 22 height 22
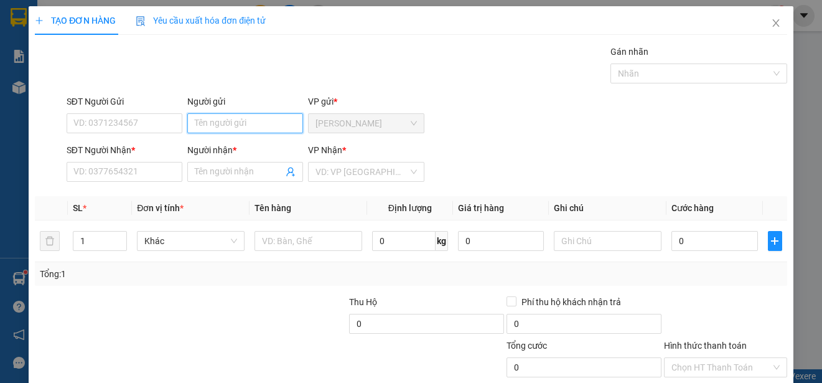
click at [250, 123] on input "Người gửi" at bounding box center [245, 123] width 116 height 20
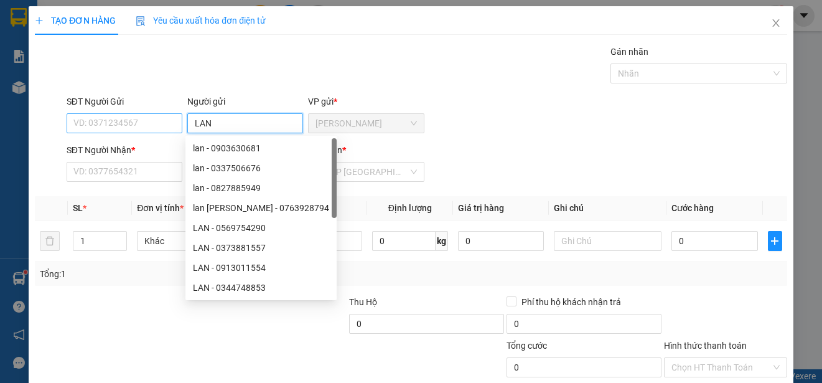
type input "LAN"
click at [162, 121] on input "SĐT Người Gửi" at bounding box center [125, 123] width 116 height 20
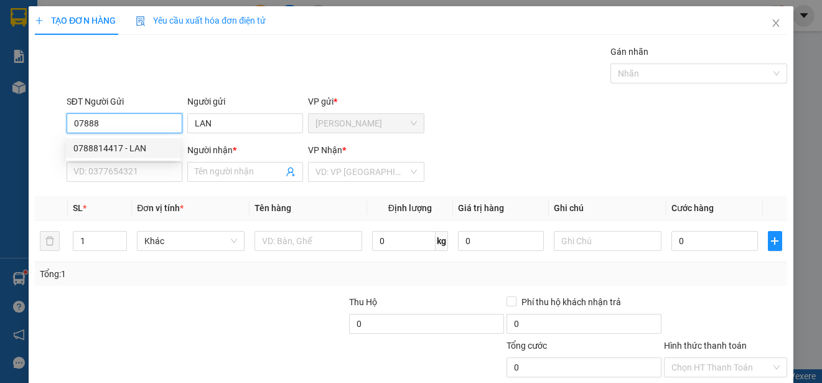
click at [147, 146] on div "0788814417 - LAN" at bounding box center [123, 148] width 100 height 14
type input "0788814417"
type input "LAN"
type input "0352423110"
type input "HOANG"
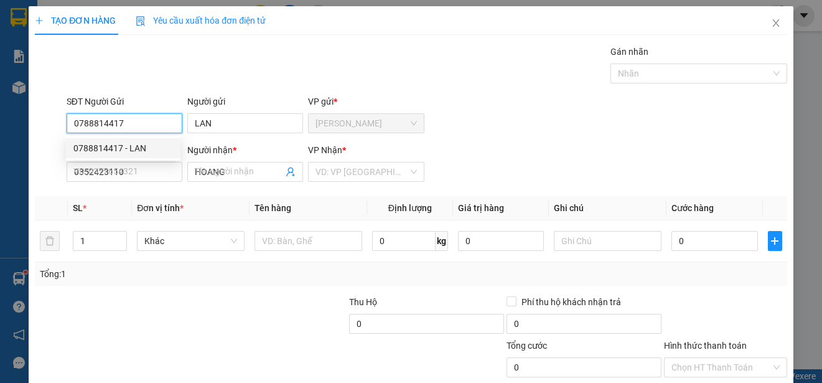
type input "20.000"
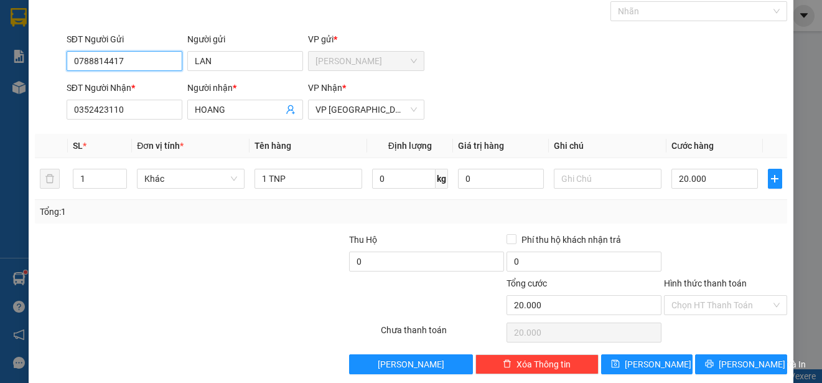
scroll to position [78, 0]
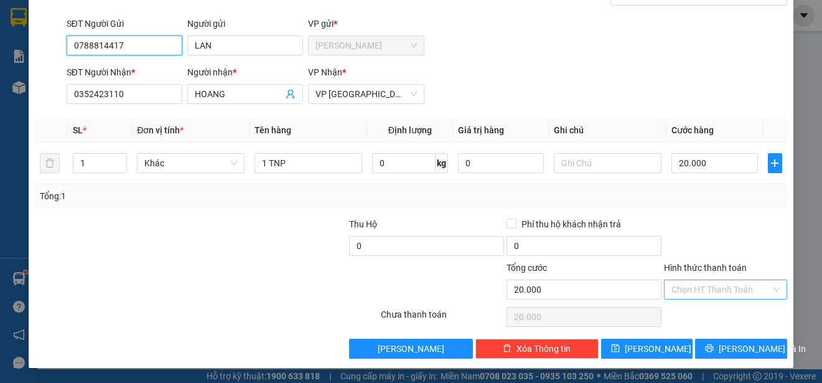
type input "0788814417"
click at [730, 288] on input "Hình thức thanh toán" at bounding box center [722, 289] width 100 height 19
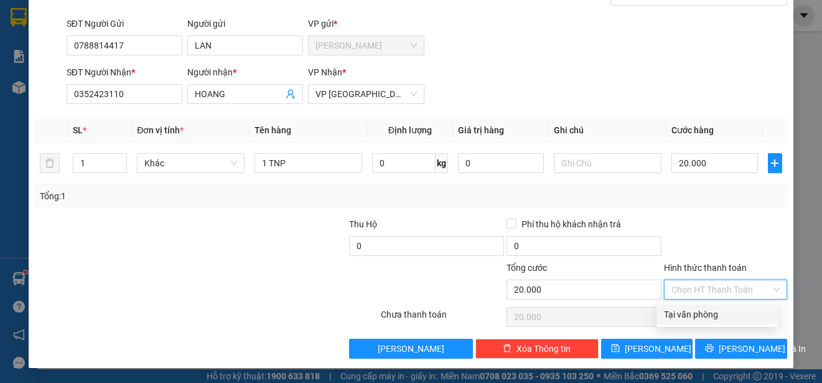
click at [724, 315] on div "Tại văn phòng" at bounding box center [717, 314] width 107 height 14
type input "0"
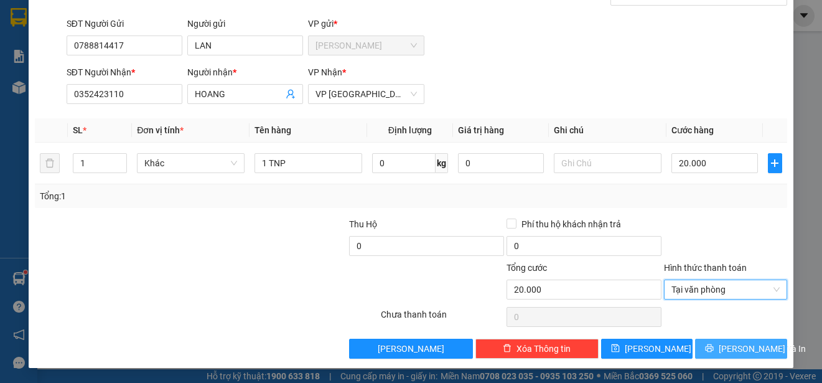
click at [731, 345] on span "[PERSON_NAME] và In" at bounding box center [762, 349] width 87 height 14
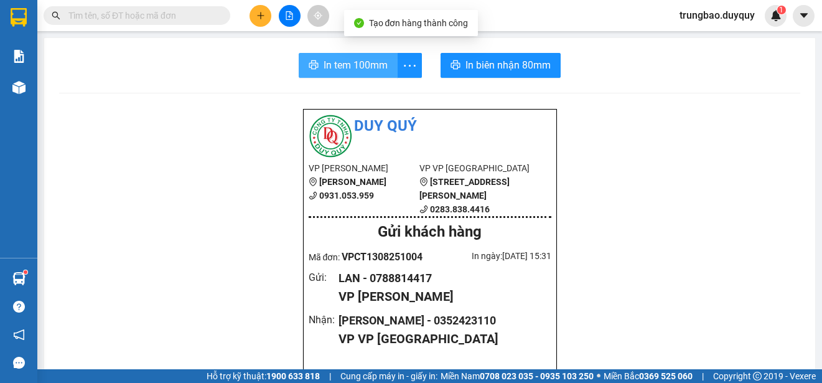
click at [358, 65] on span "In tem 100mm" at bounding box center [356, 65] width 64 height 16
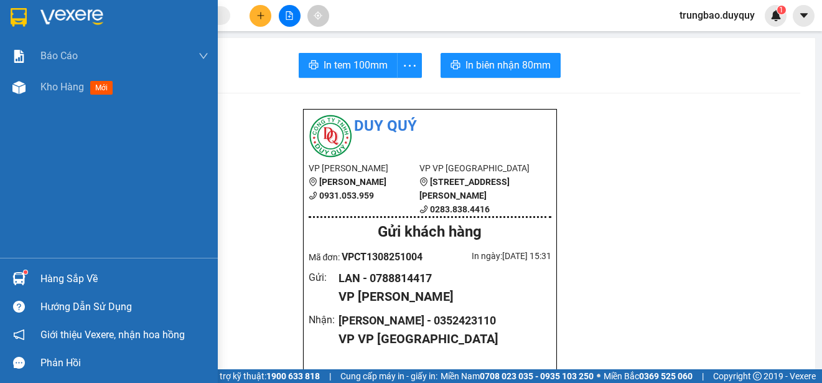
click at [19, 16] on img at bounding box center [19, 17] width 16 height 19
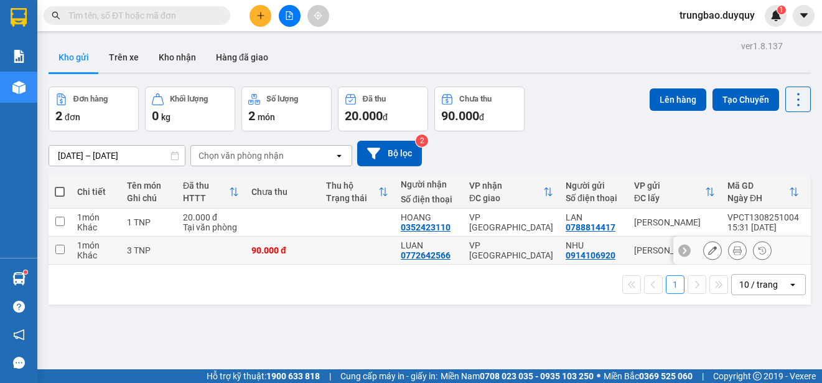
click at [60, 249] on input "checkbox" at bounding box center [59, 249] width 9 height 9
checkbox input "true"
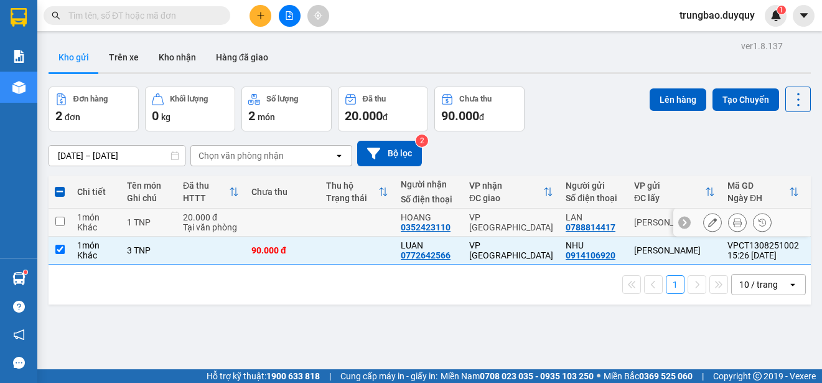
click at [60, 220] on input "checkbox" at bounding box center [59, 221] width 9 height 9
checkbox input "true"
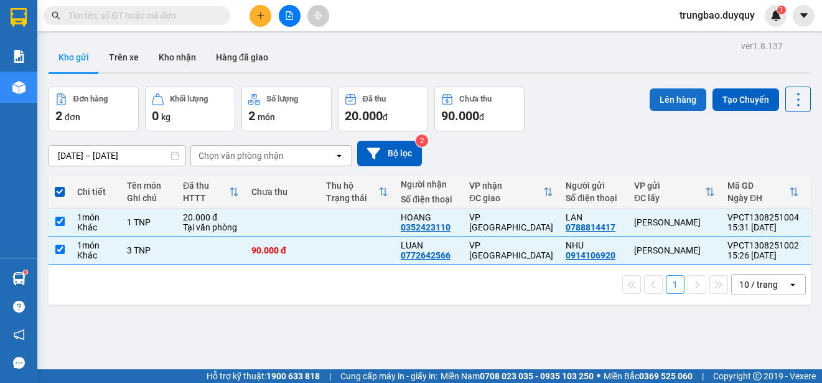
click at [682, 105] on button "Lên hàng" at bounding box center [678, 99] width 57 height 22
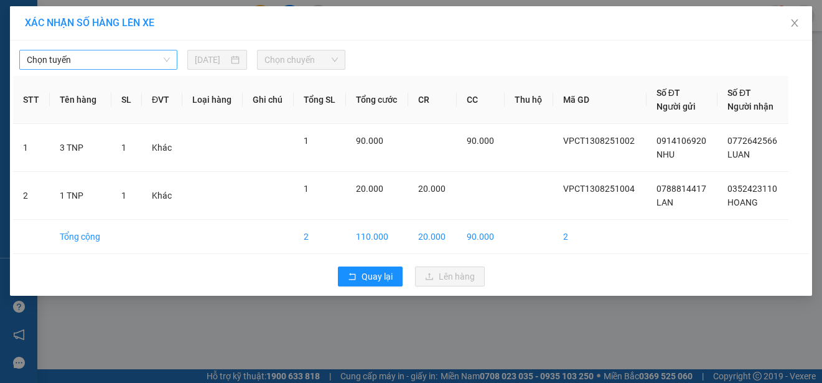
click at [147, 59] on span "Chọn tuyến" at bounding box center [98, 59] width 143 height 19
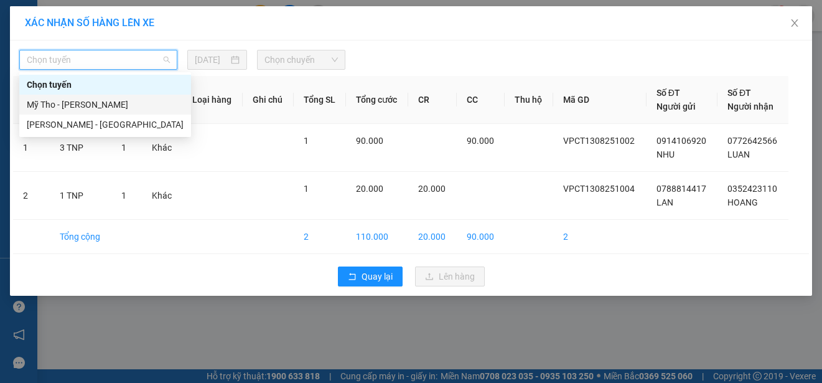
click at [143, 103] on div "Mỹ Tho - [PERSON_NAME]" at bounding box center [105, 105] width 157 height 14
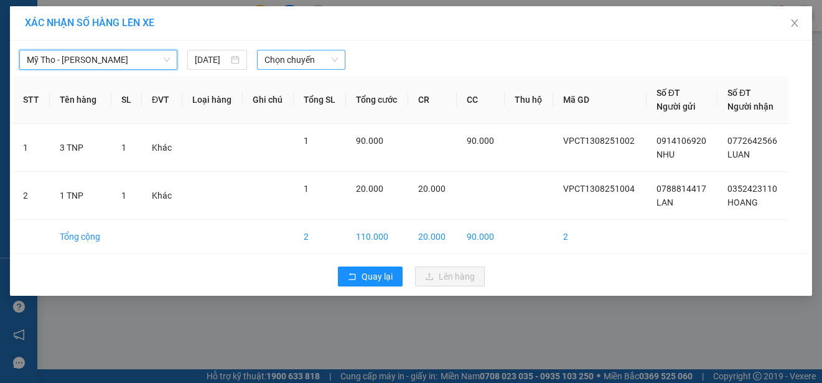
click at [284, 61] on span "Chọn chuyến" at bounding box center [301, 59] width 73 height 19
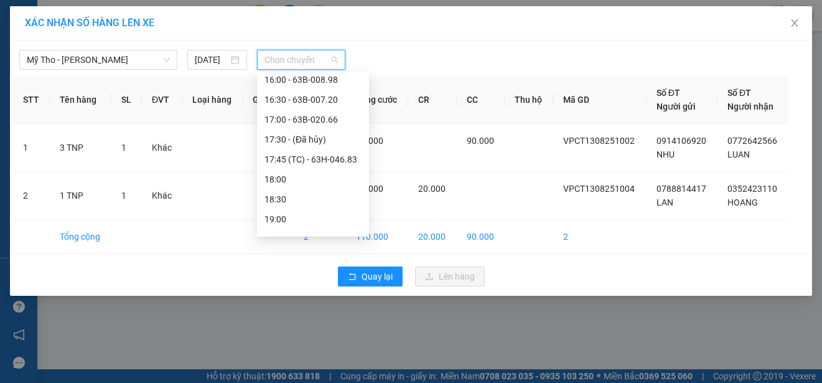
scroll to position [560, 0]
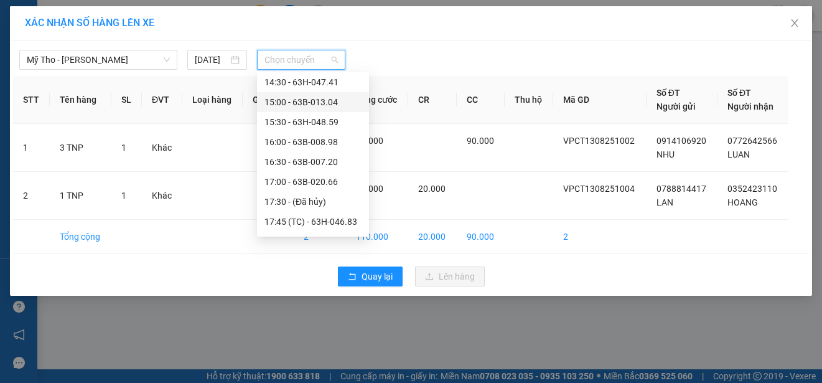
click at [337, 97] on div "15:00 - 63B-013.04" at bounding box center [313, 102] width 97 height 14
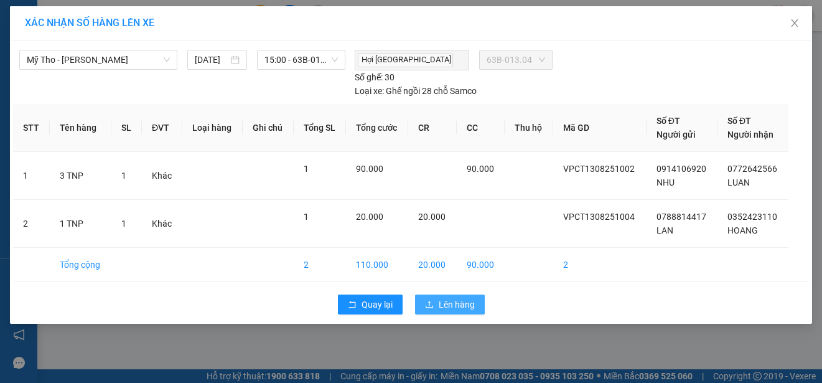
click at [453, 302] on span "Lên hàng" at bounding box center [457, 305] width 36 height 14
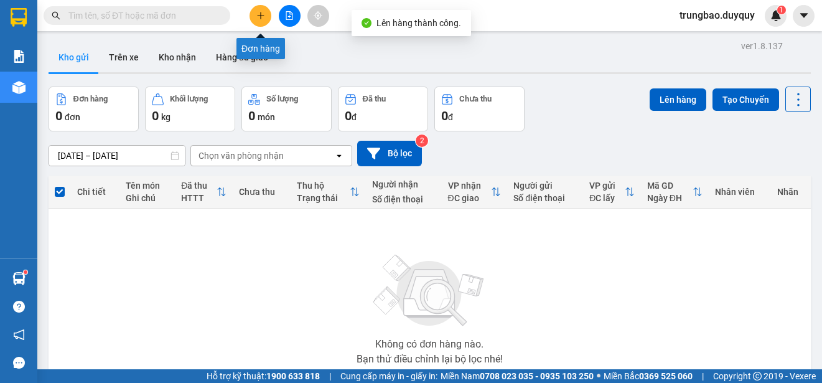
click at [259, 13] on icon "plus" at bounding box center [260, 15] width 9 height 9
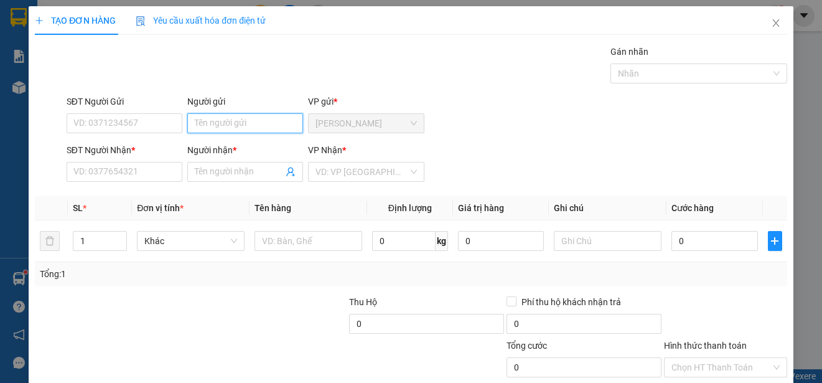
click at [243, 126] on input "Người gửi" at bounding box center [245, 123] width 116 height 20
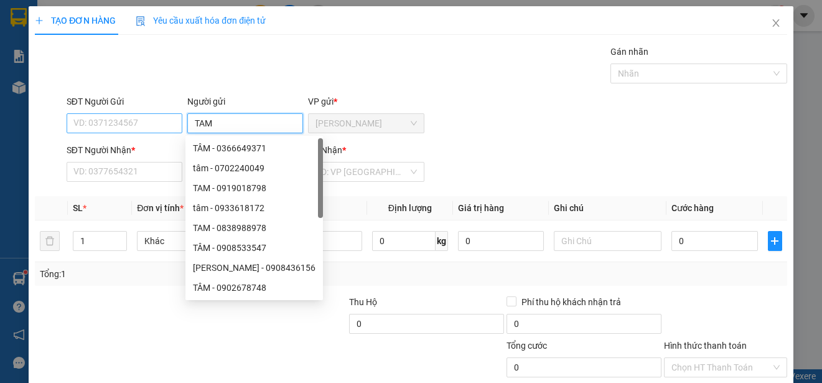
type input "TAM"
click at [150, 125] on input "SĐT Người Gửi" at bounding box center [125, 123] width 116 height 20
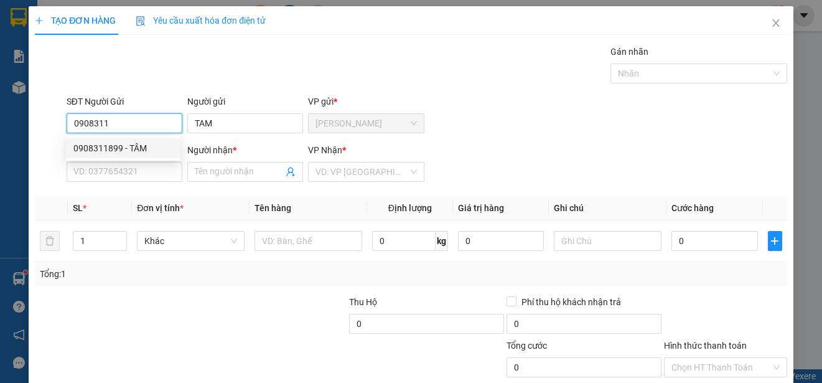
click at [159, 145] on div "0908311899 - TÂM" at bounding box center [123, 148] width 100 height 14
type input "0908311899"
type input "TÂM"
type input "0908246298"
type input "HIỀN"
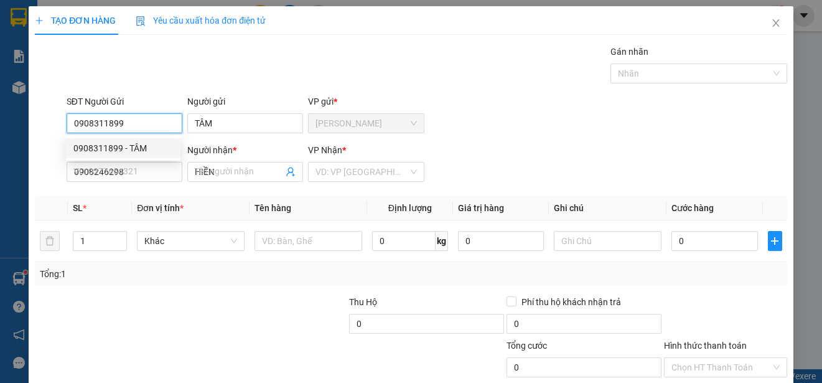
type input "15.000"
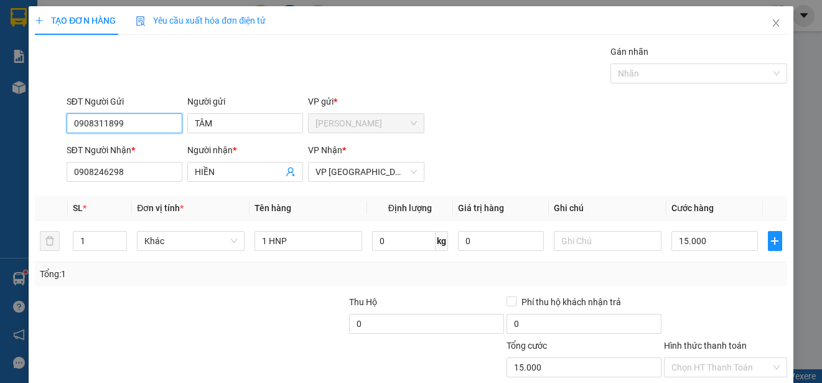
scroll to position [78, 0]
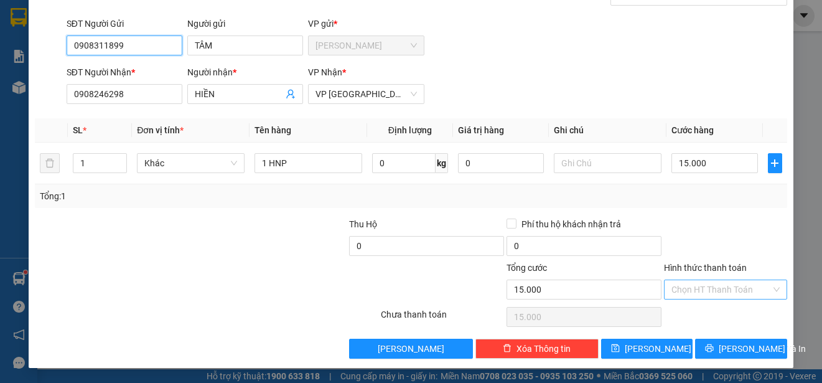
type input "0908311899"
drag, startPoint x: 748, startPoint y: 292, endPoint x: 738, endPoint y: 294, distance: 10.7
click at [747, 292] on input "Hình thức thanh toán" at bounding box center [722, 289] width 100 height 19
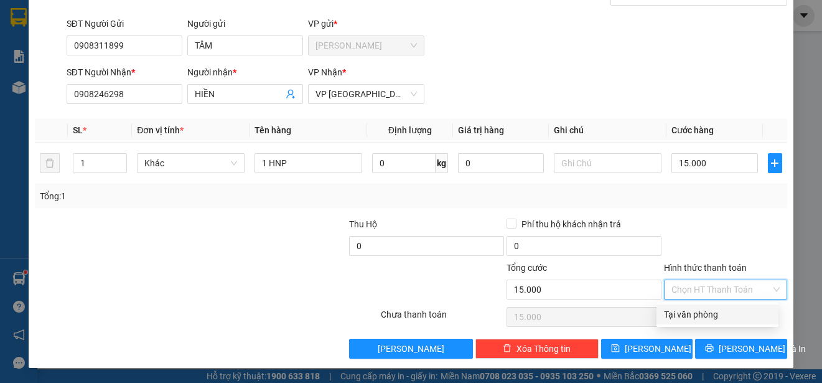
click at [729, 318] on div "Tại văn phòng" at bounding box center [717, 314] width 107 height 14
type input "0"
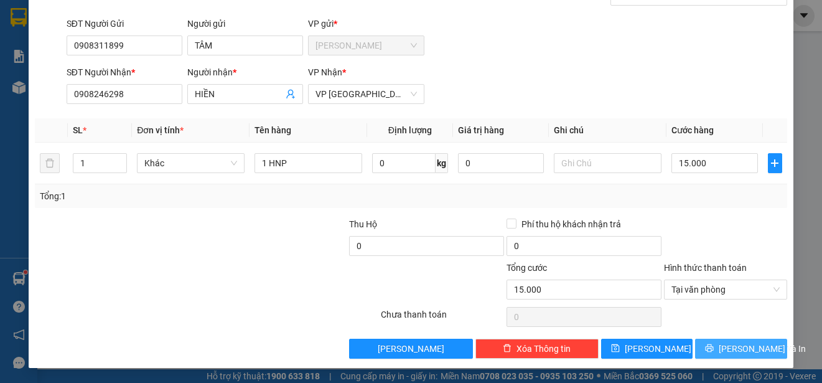
click at [731, 347] on span "[PERSON_NAME] và In" at bounding box center [762, 349] width 87 height 14
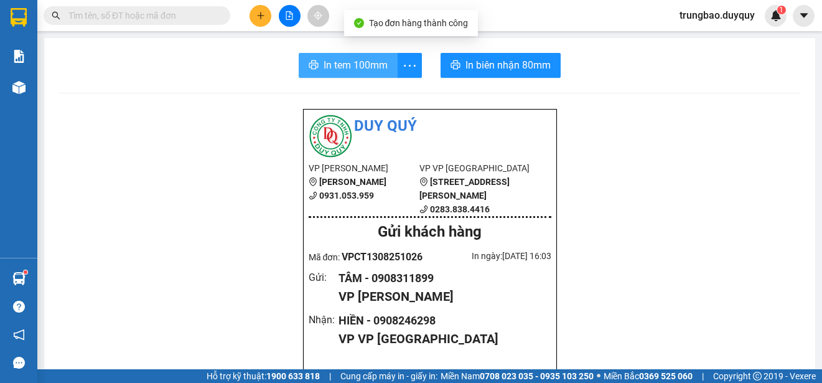
click at [365, 65] on span "In tem 100mm" at bounding box center [356, 65] width 64 height 16
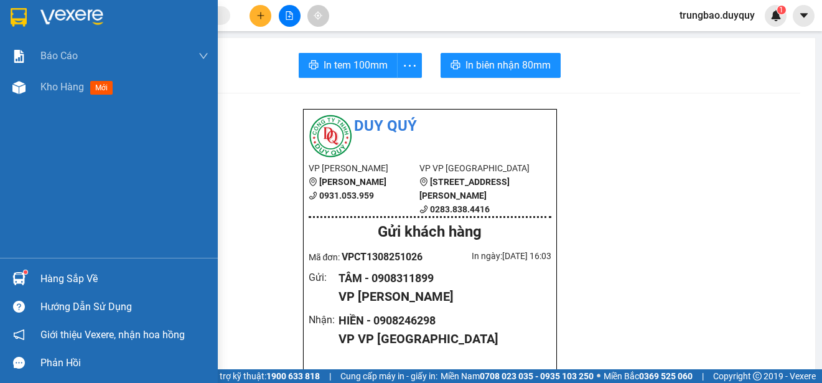
click at [19, 17] on img at bounding box center [19, 17] width 16 height 19
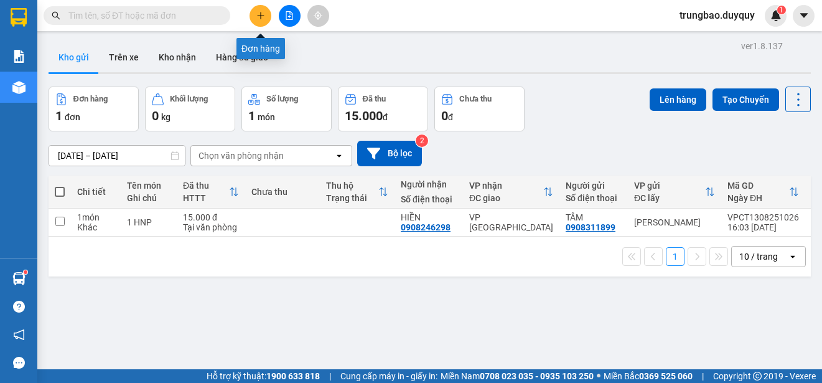
click at [260, 17] on icon "plus" at bounding box center [260, 15] width 9 height 9
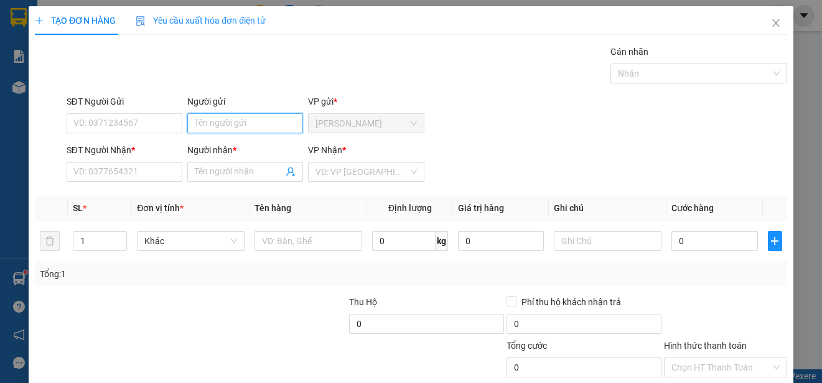
click at [233, 124] on input "Người gửi" at bounding box center [245, 123] width 116 height 20
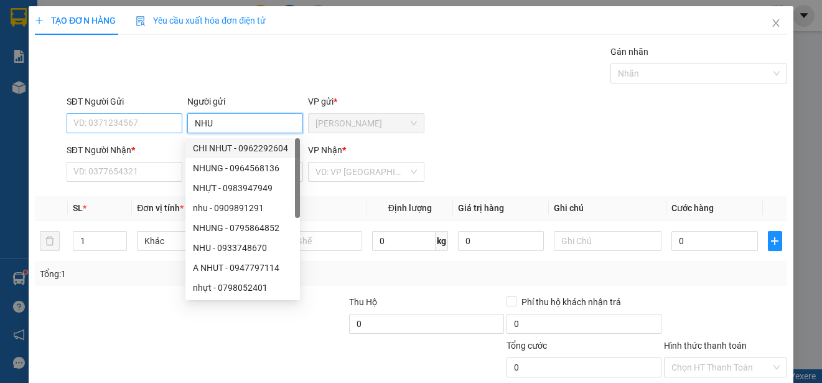
type input "NHU"
click at [154, 119] on input "SĐT Người Gửi" at bounding box center [125, 123] width 116 height 20
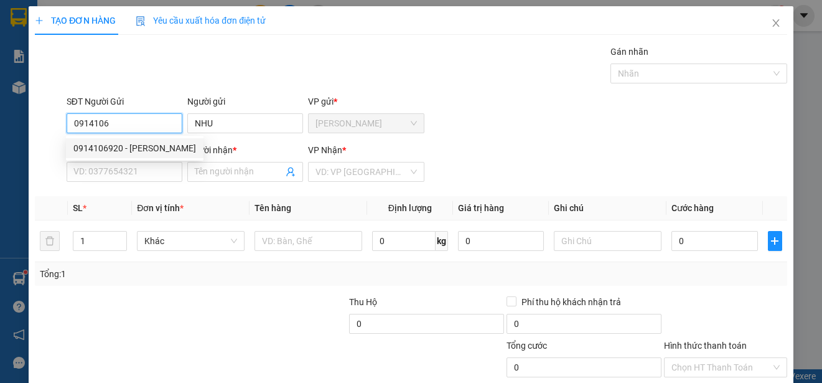
click at [151, 140] on div "0914106920 - [PERSON_NAME]" at bounding box center [135, 148] width 138 height 20
type input "0914106920"
type input "0772642566"
type input "LUAN"
type input "90.000"
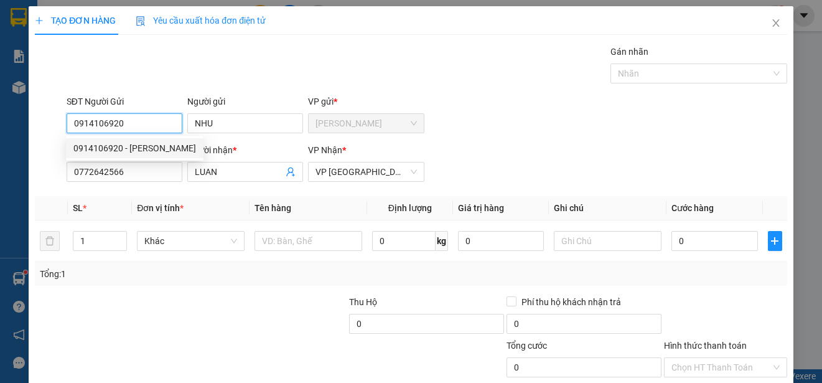
type input "90.000"
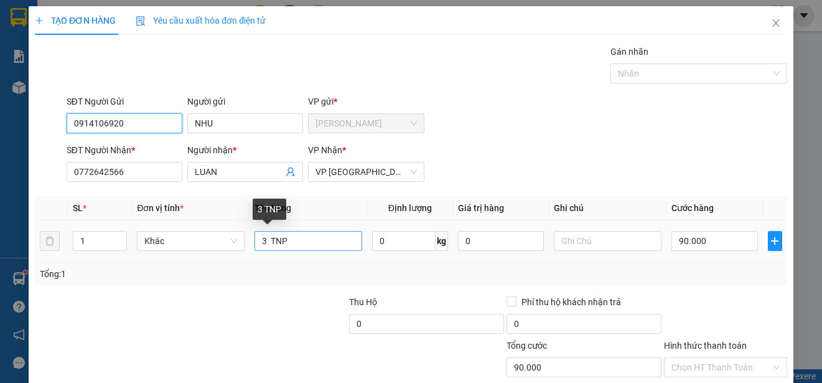
type input "0914106920"
click at [263, 240] on input "3 TNP" at bounding box center [309, 241] width 108 height 20
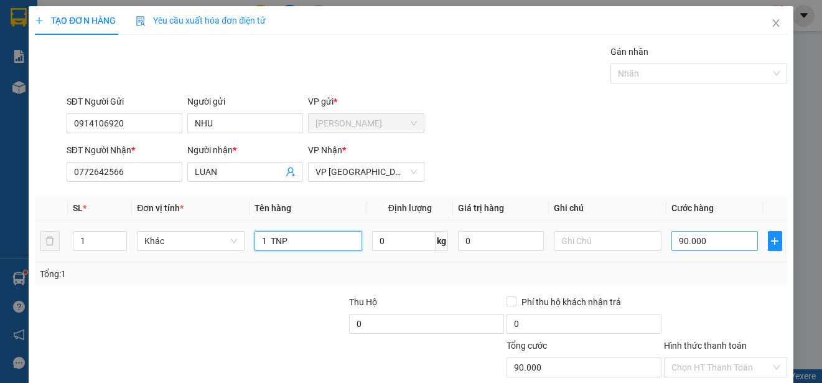
type input "1 TNP"
click at [672, 241] on input "90.000" at bounding box center [715, 241] width 87 height 20
type input "0"
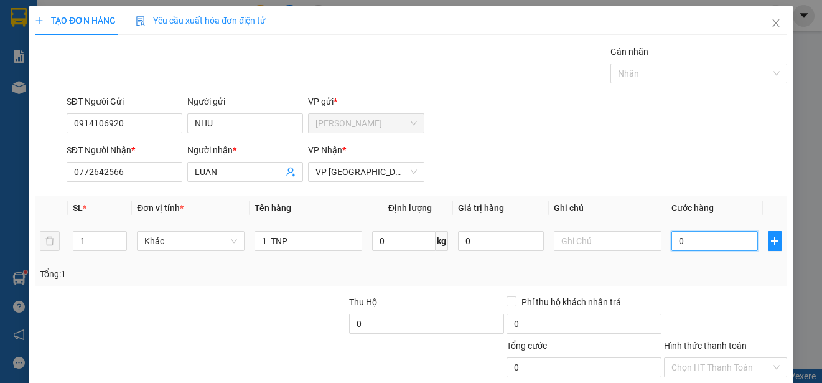
click at [672, 241] on input "0" at bounding box center [715, 241] width 87 height 20
type input "30"
type input "300"
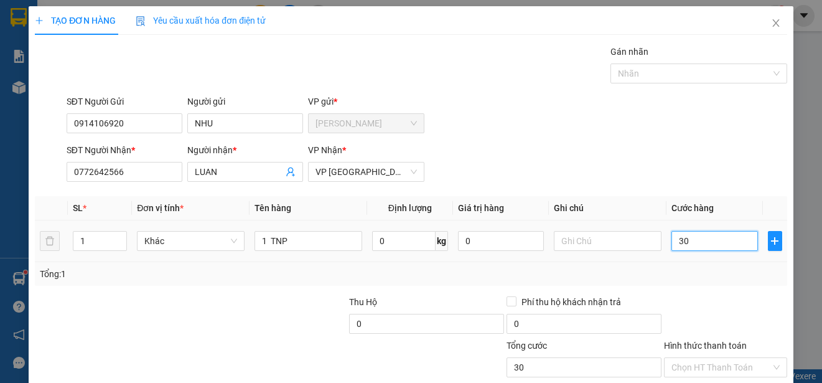
type input "300"
type input "3.000"
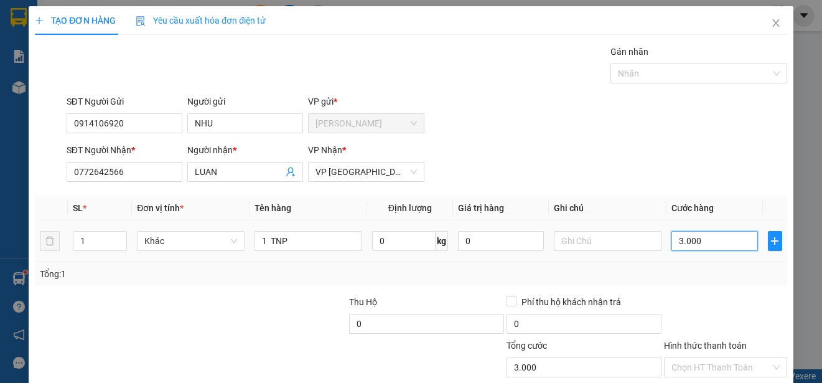
type input "30.000"
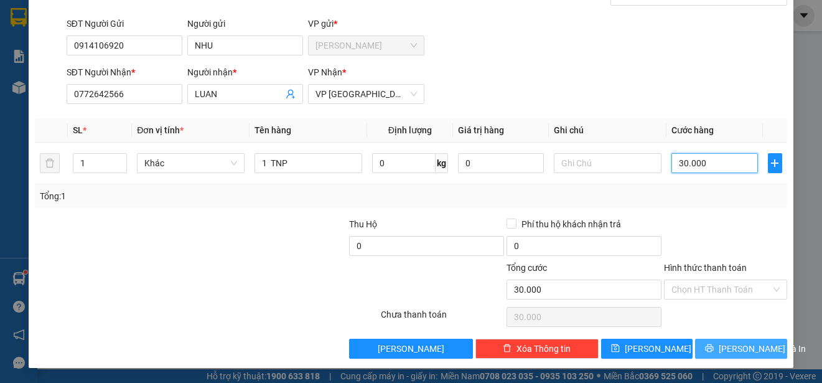
type input "30.000"
click at [737, 347] on span "[PERSON_NAME] và In" at bounding box center [762, 349] width 87 height 14
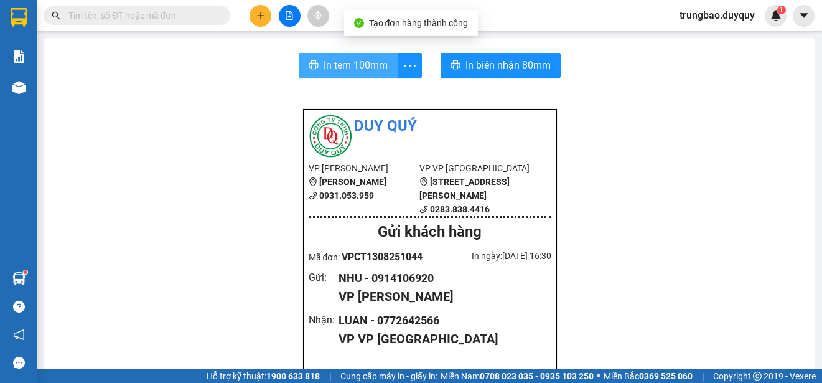
click at [355, 65] on span "In tem 100mm" at bounding box center [356, 65] width 64 height 16
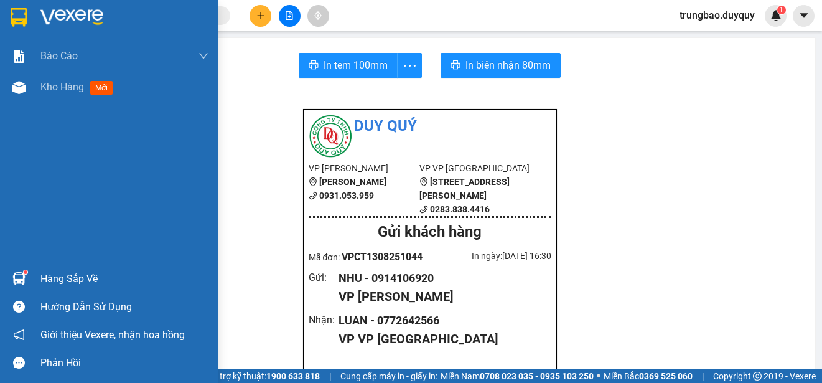
click at [21, 16] on img at bounding box center [19, 17] width 16 height 19
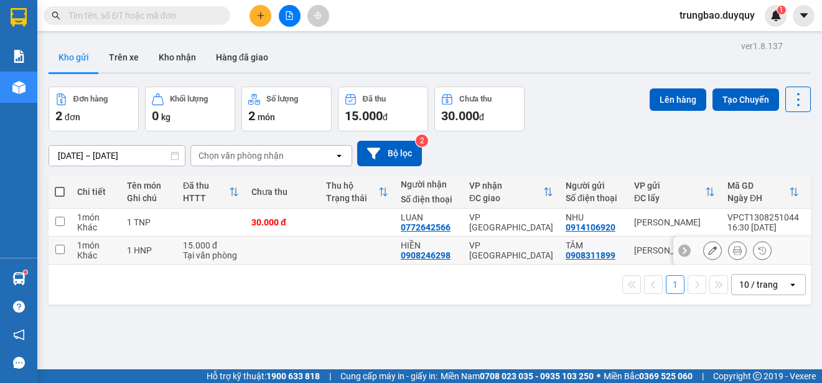
click at [60, 248] on input "checkbox" at bounding box center [59, 249] width 9 height 9
checkbox input "true"
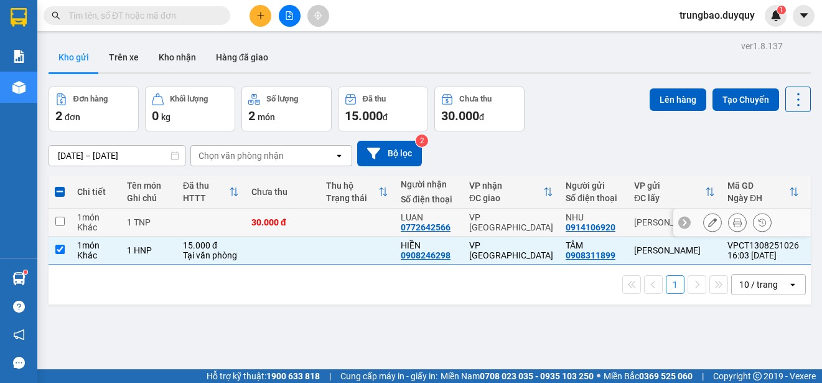
click at [59, 222] on input "checkbox" at bounding box center [59, 221] width 9 height 9
checkbox input "true"
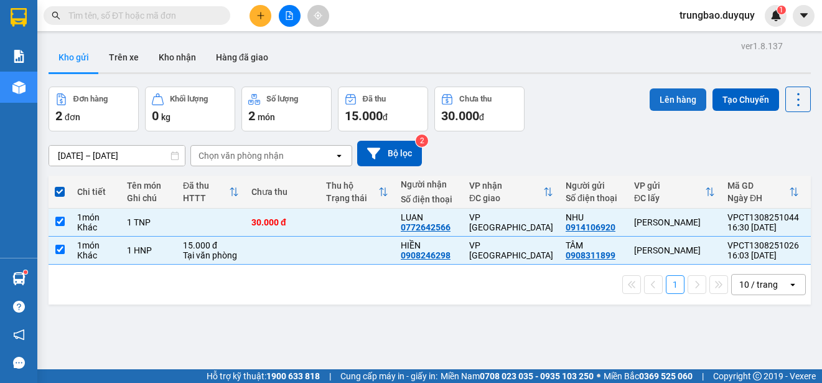
click at [688, 102] on button "Lên hàng" at bounding box center [678, 99] width 57 height 22
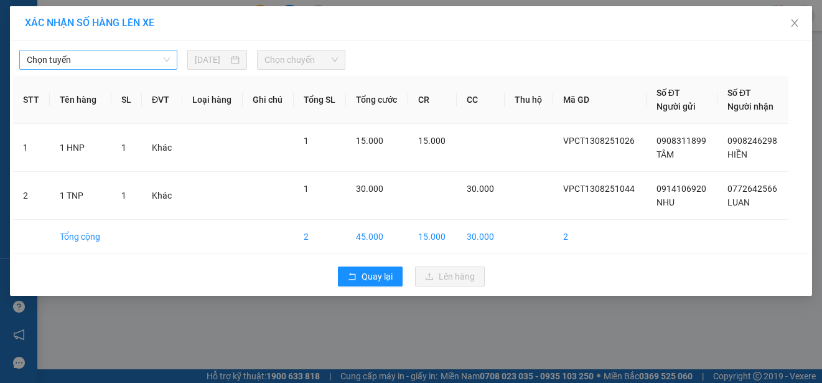
click at [154, 57] on span "Chọn tuyến" at bounding box center [98, 59] width 143 height 19
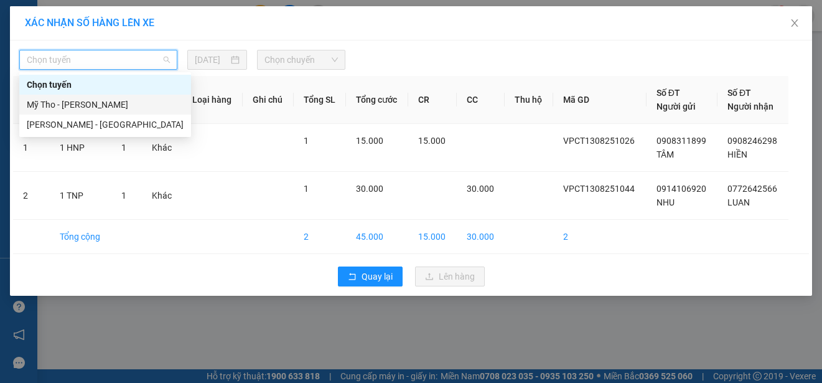
click at [130, 105] on div "Mỹ Tho - [PERSON_NAME]" at bounding box center [105, 105] width 157 height 14
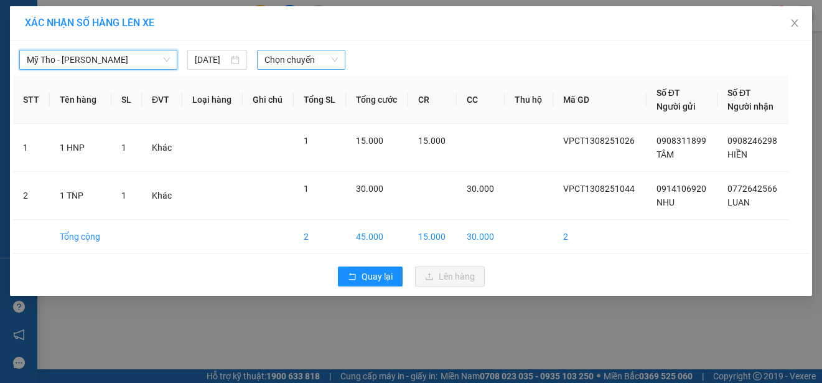
click at [306, 59] on span "Chọn chuyến" at bounding box center [301, 59] width 73 height 19
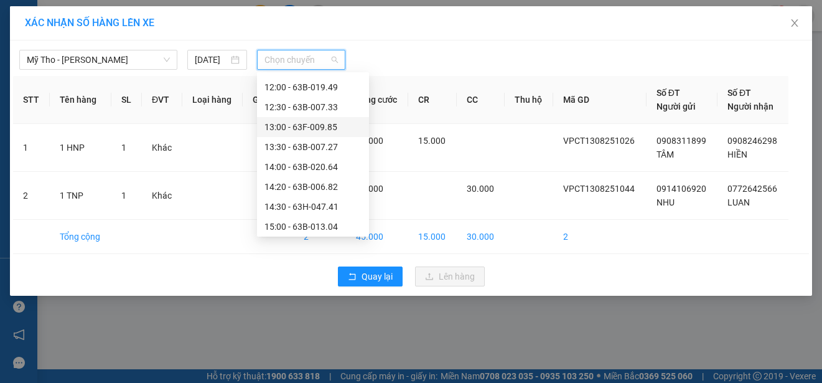
scroll to position [498, 0]
click at [334, 202] on div "16:00 - 63B-008.98" at bounding box center [313, 204] width 97 height 14
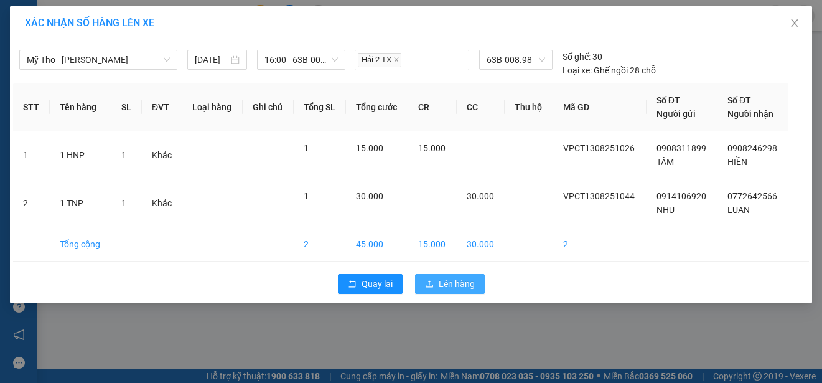
click at [452, 288] on span "Lên hàng" at bounding box center [457, 284] width 36 height 14
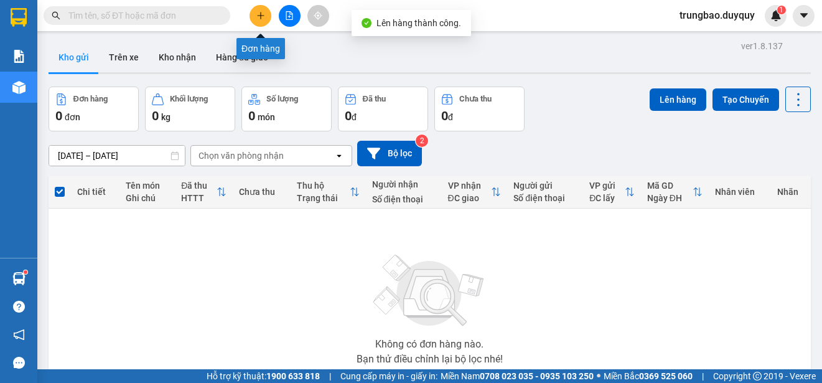
click at [258, 19] on icon "plus" at bounding box center [260, 15] width 9 height 9
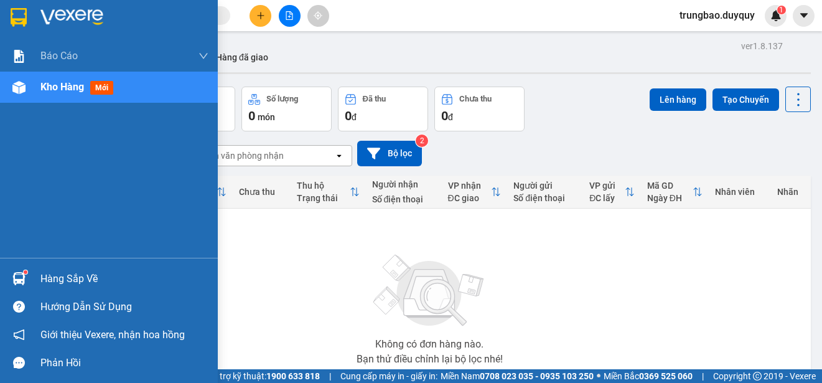
click at [18, 16] on img at bounding box center [19, 17] width 16 height 19
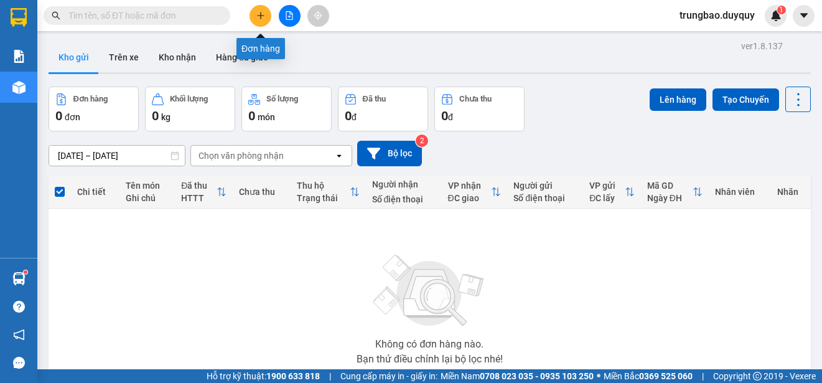
click at [256, 20] on button at bounding box center [261, 16] width 22 height 22
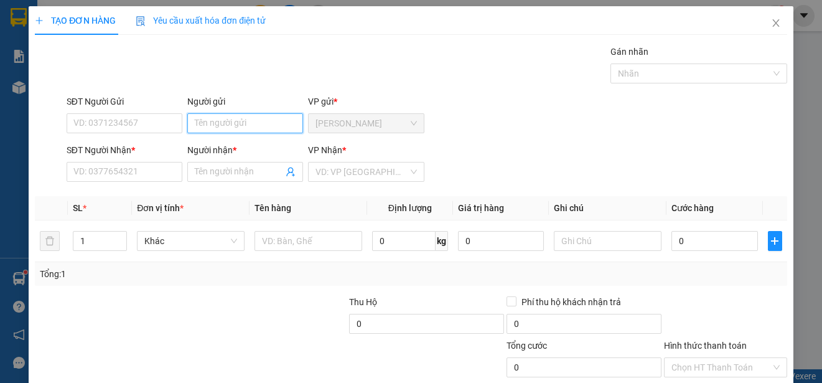
click at [276, 120] on input "Người gửi" at bounding box center [245, 123] width 116 height 20
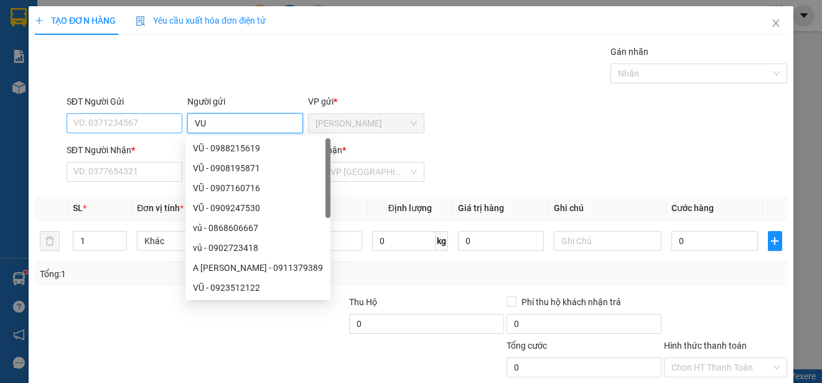
type input "VU"
click at [158, 124] on input "SĐT Người Gửi" at bounding box center [125, 123] width 116 height 20
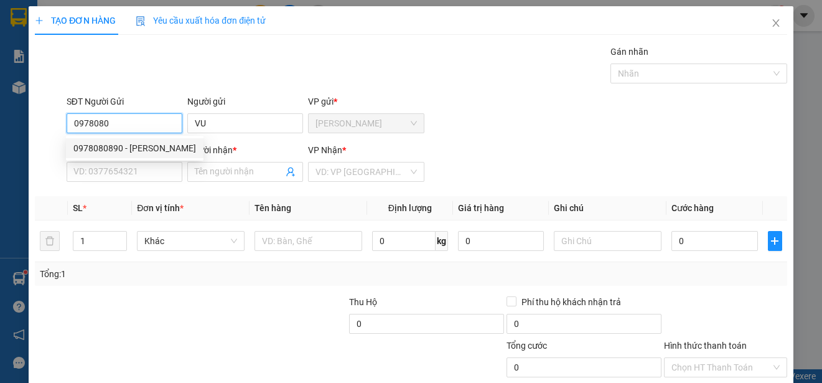
click at [167, 147] on div "0978080890 - [PERSON_NAME]" at bounding box center [134, 148] width 123 height 14
type input "0978080890"
type input "VŨ"
type input "0764098508"
type input "PHU"
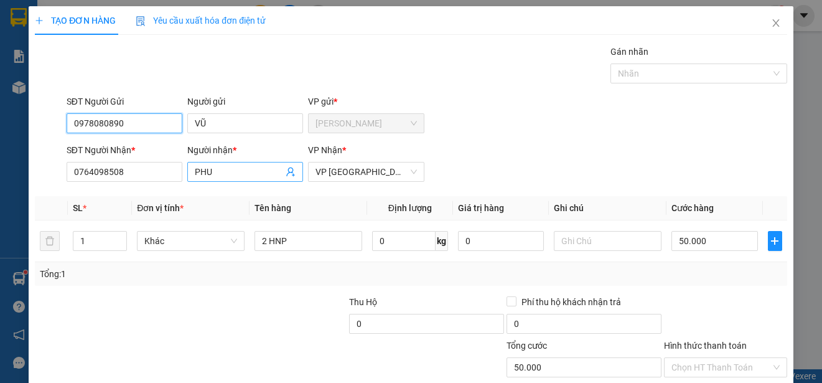
type input "50.000"
type input "0978080890"
click at [248, 176] on input "PHU" at bounding box center [239, 172] width 88 height 14
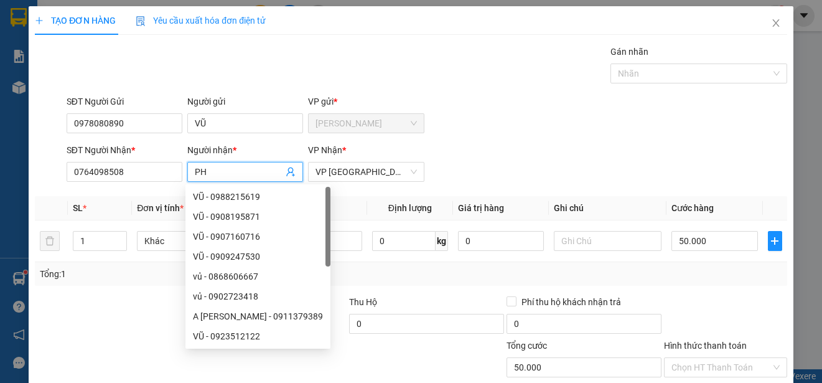
type input "P"
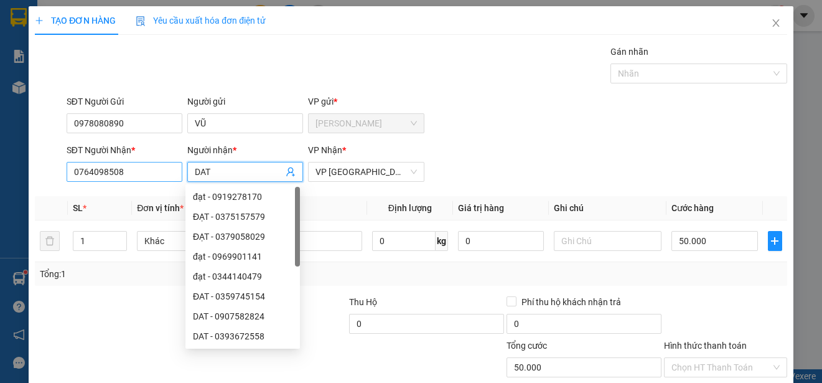
type input "DAT"
click at [168, 166] on input "0764098508" at bounding box center [125, 172] width 116 height 20
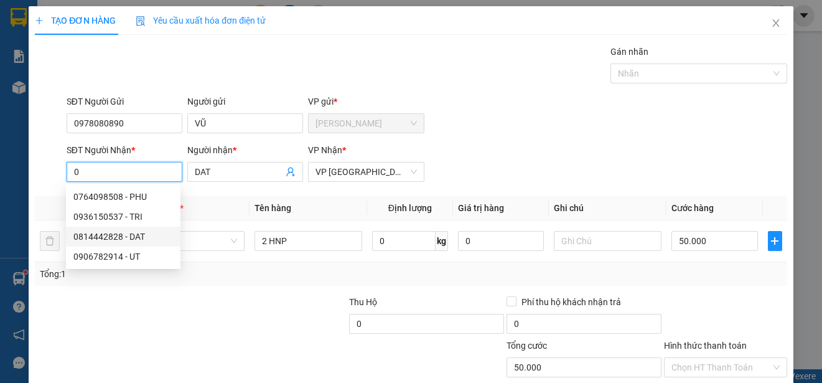
click at [134, 233] on div "0814442828 - DAT" at bounding box center [123, 237] width 100 height 14
type input "0814442828"
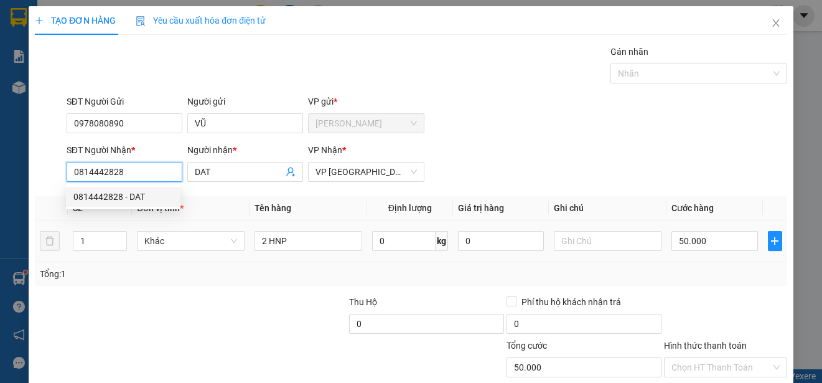
type input "25.000"
type input "0814442828"
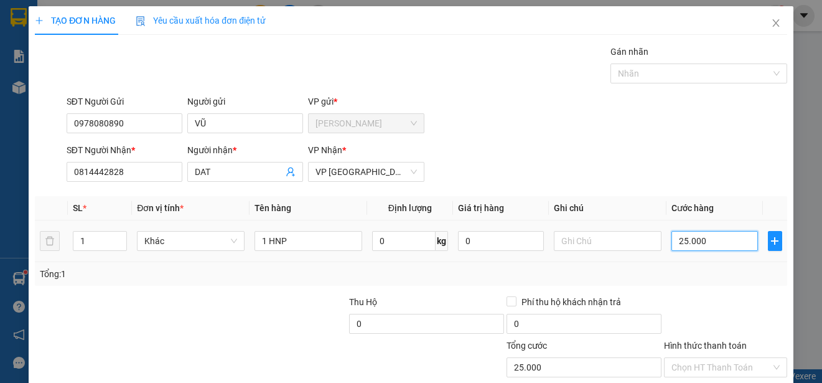
click at [672, 237] on input "25.000" at bounding box center [715, 241] width 87 height 20
type input "0"
click at [672, 238] on input "0" at bounding box center [715, 241] width 87 height 20
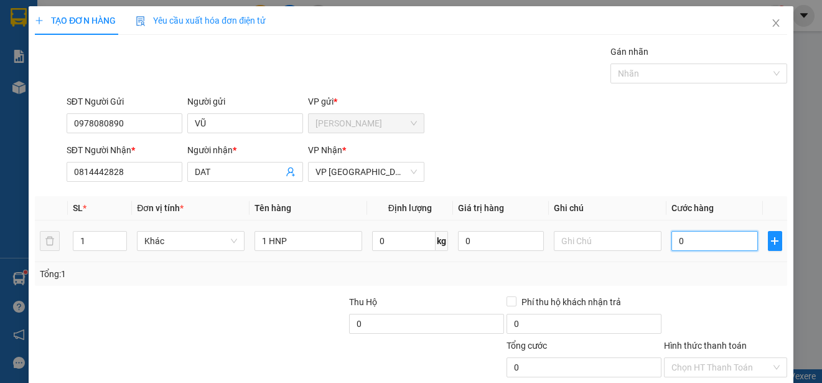
type input "20"
type input "250"
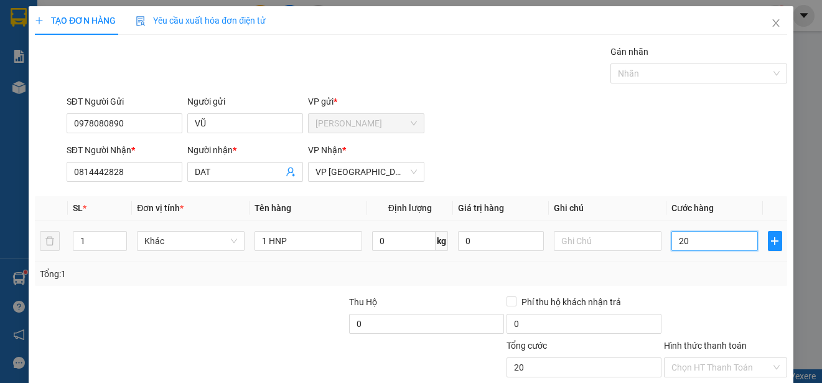
type input "250"
type input "20"
type input "0"
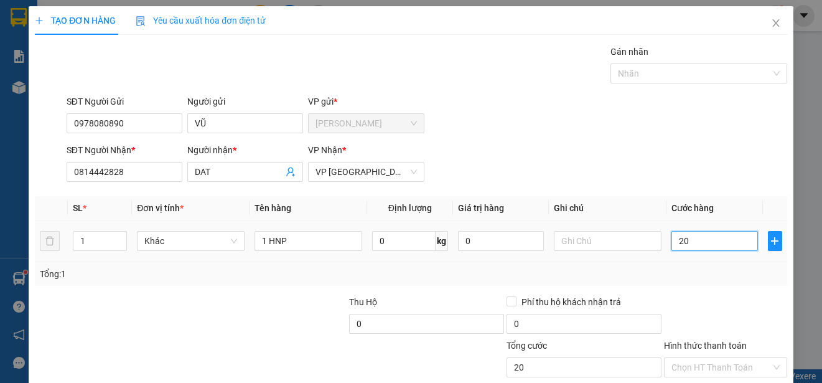
type input "0"
type input "30"
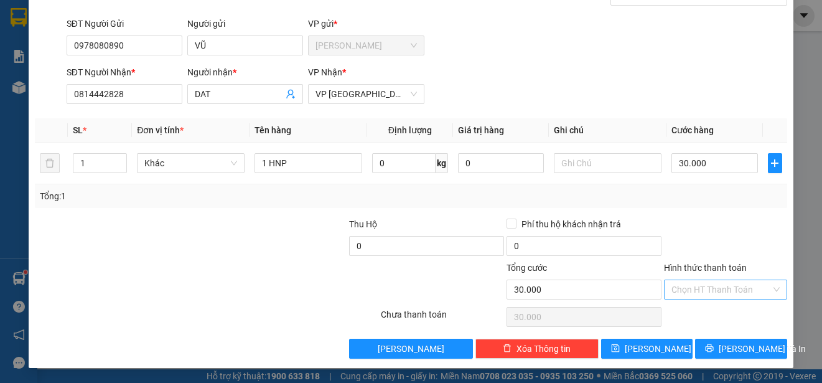
drag, startPoint x: 757, startPoint y: 290, endPoint x: 743, endPoint y: 311, distance: 25.0
click at [756, 289] on input "Hình thức thanh toán" at bounding box center [722, 289] width 100 height 19
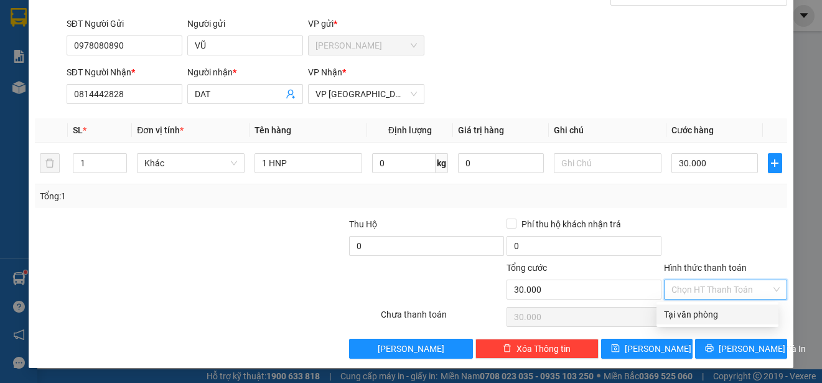
click at [739, 318] on div "Tại văn phòng" at bounding box center [717, 314] width 107 height 14
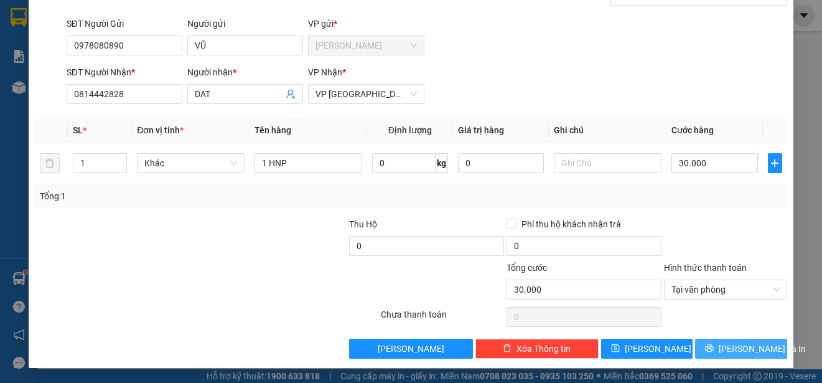
click at [743, 347] on span "[PERSON_NAME] và In" at bounding box center [762, 349] width 87 height 14
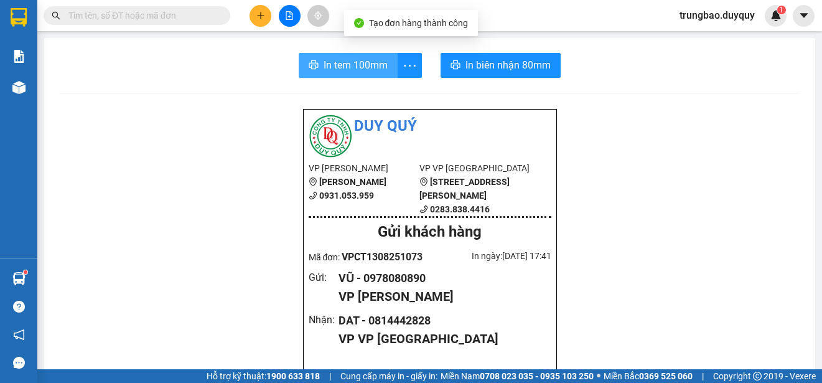
click at [362, 63] on span "In tem 100mm" at bounding box center [356, 65] width 64 height 16
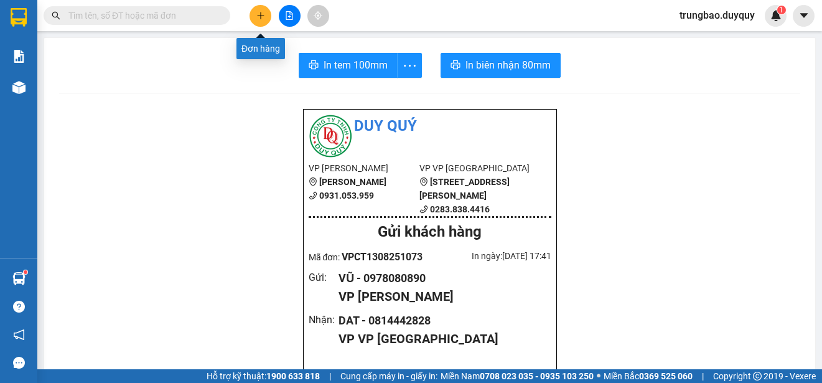
click at [260, 16] on icon "plus" at bounding box center [260, 15] width 7 height 1
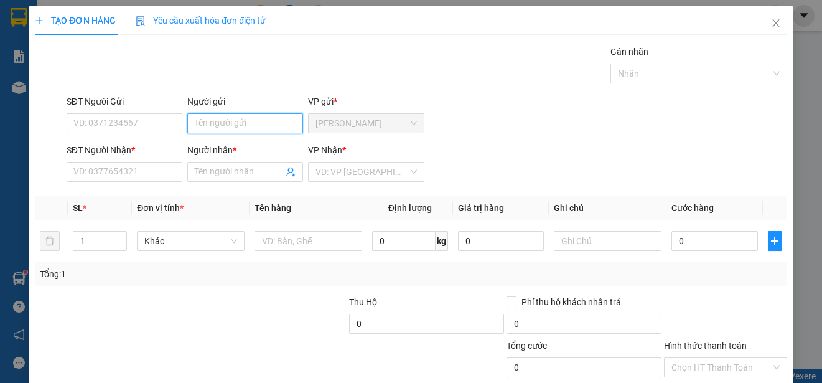
click at [251, 124] on input "Người gửi" at bounding box center [245, 123] width 116 height 20
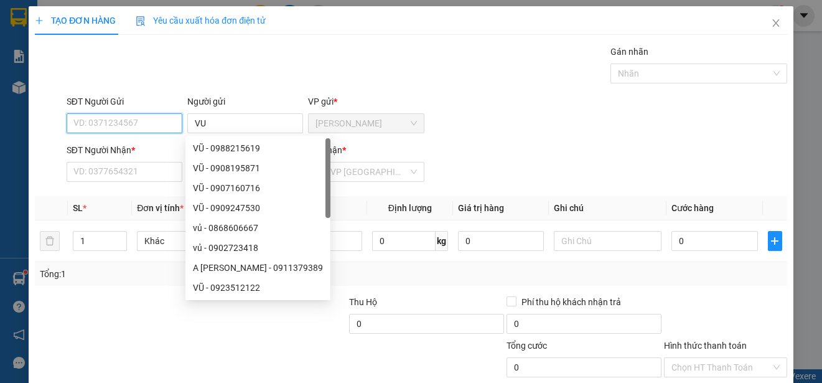
click at [167, 127] on input "SĐT Người Gửi" at bounding box center [125, 123] width 116 height 20
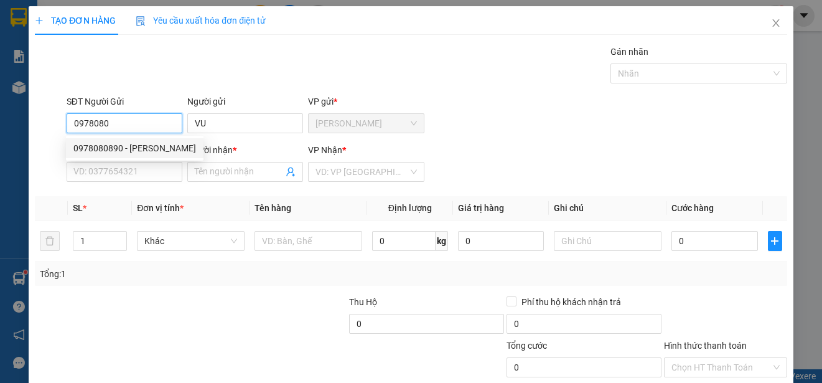
click at [154, 146] on div "0978080890 - [PERSON_NAME]" at bounding box center [134, 148] width 123 height 14
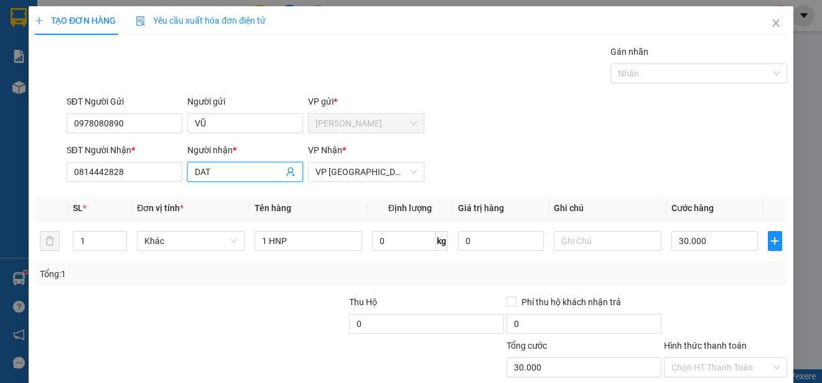
click at [208, 169] on input "DAT" at bounding box center [239, 172] width 88 height 14
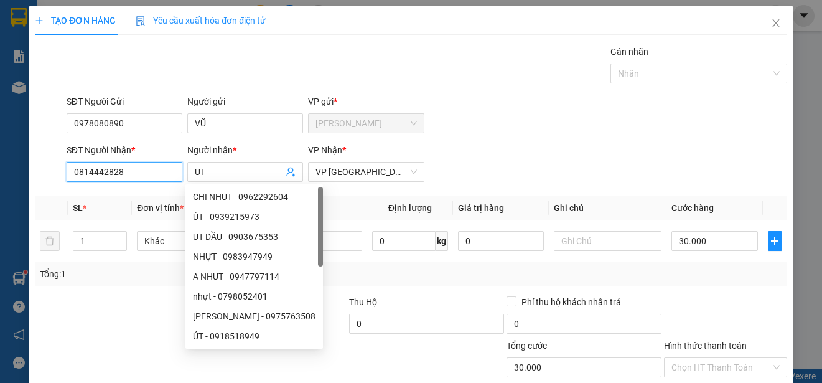
click at [158, 176] on input "0814442828" at bounding box center [125, 172] width 116 height 20
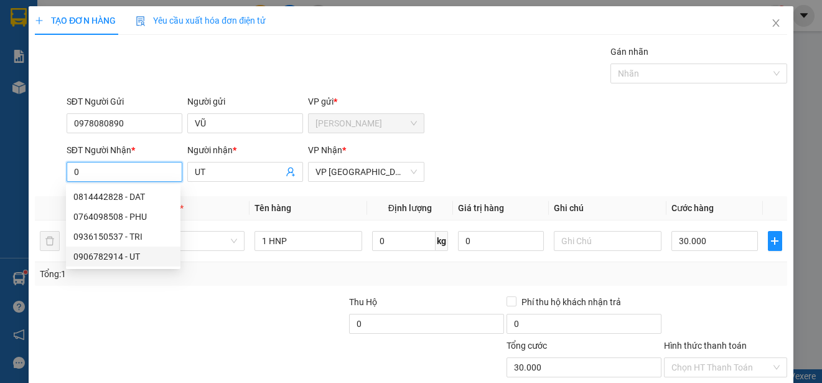
click at [133, 256] on div "0906782914 - UT" at bounding box center [123, 257] width 100 height 14
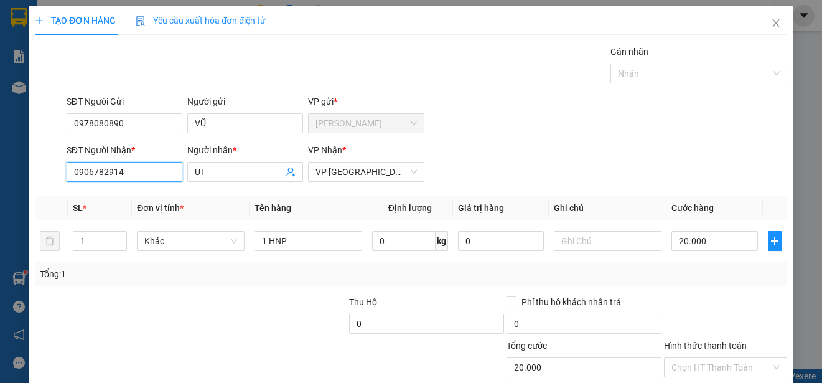
scroll to position [78, 0]
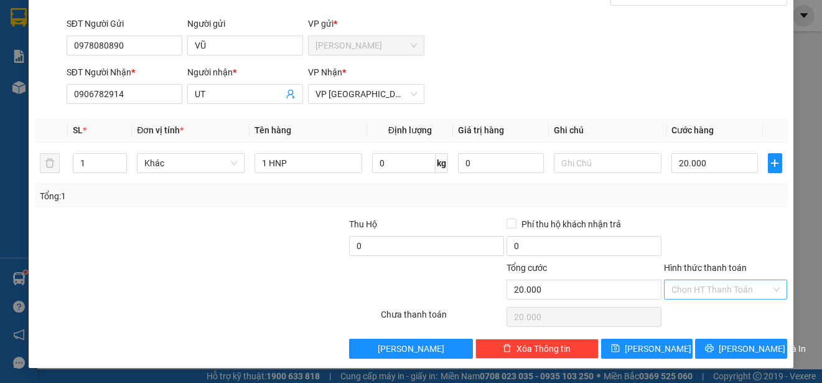
click at [737, 289] on input "Hình thức thanh toán" at bounding box center [722, 289] width 100 height 19
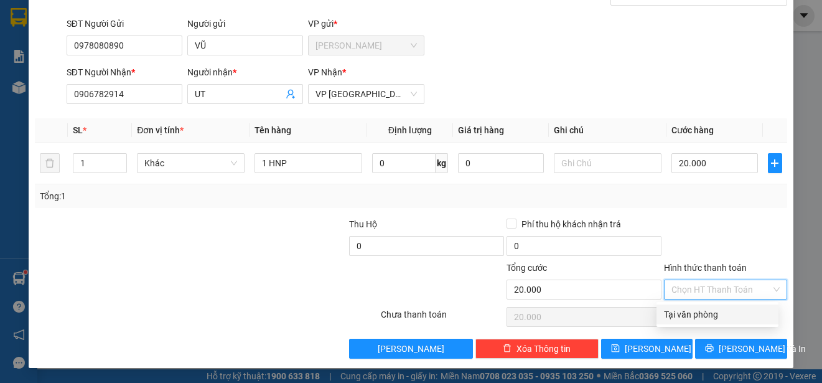
click at [733, 314] on div "Tại văn phòng" at bounding box center [717, 314] width 107 height 14
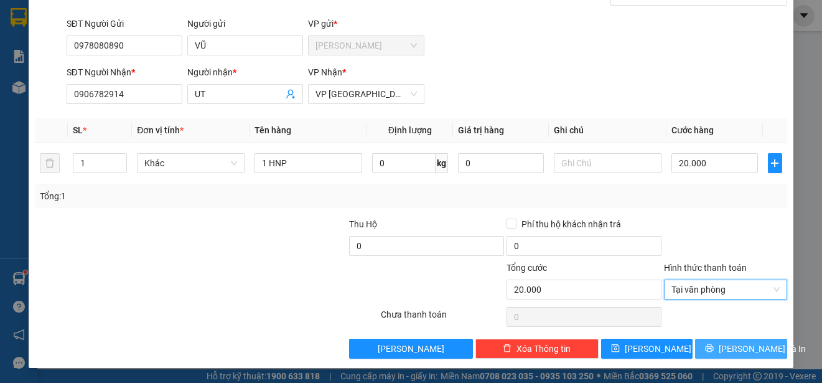
click at [736, 347] on span "[PERSON_NAME] và In" at bounding box center [762, 349] width 87 height 14
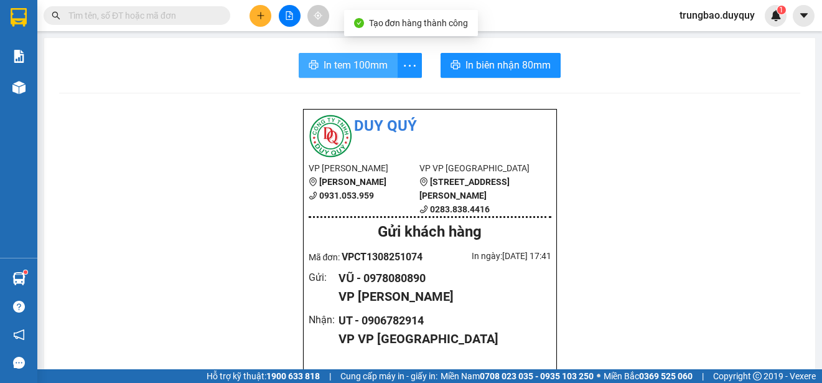
click at [349, 64] on span "In tem 100mm" at bounding box center [356, 65] width 64 height 16
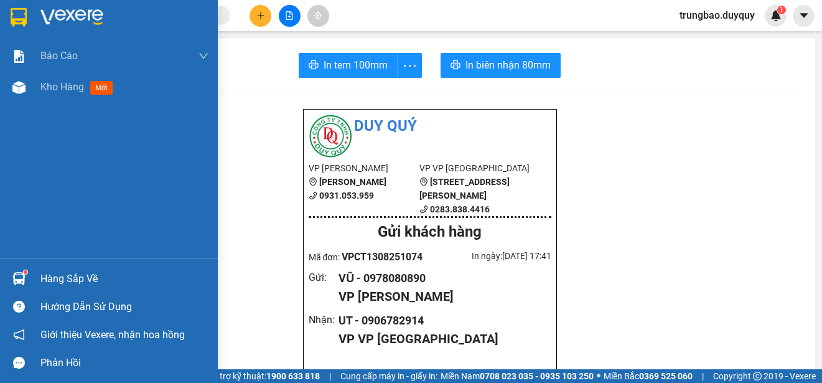
click at [14, 13] on img at bounding box center [19, 17] width 16 height 19
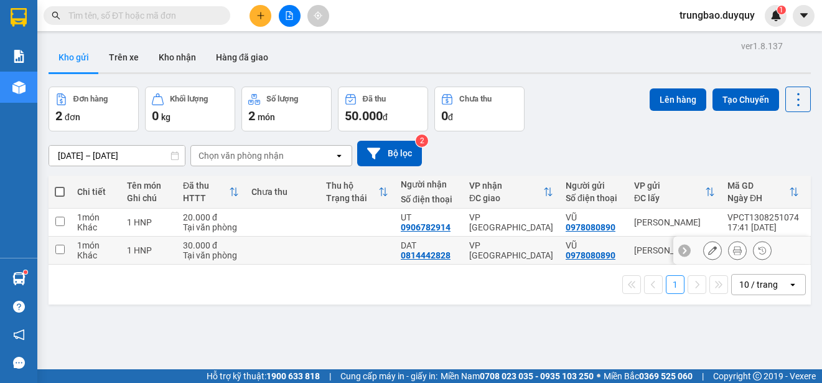
click at [62, 246] on input "checkbox" at bounding box center [59, 249] width 9 height 9
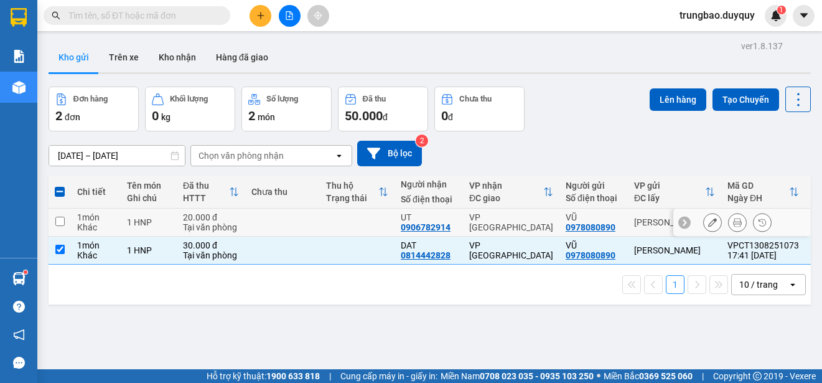
click at [58, 222] on input "checkbox" at bounding box center [59, 221] width 9 height 9
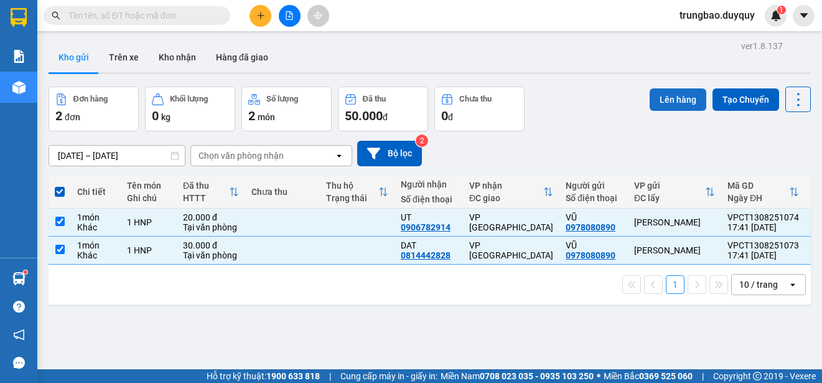
click at [657, 101] on button "Lên hàng" at bounding box center [678, 99] width 57 height 22
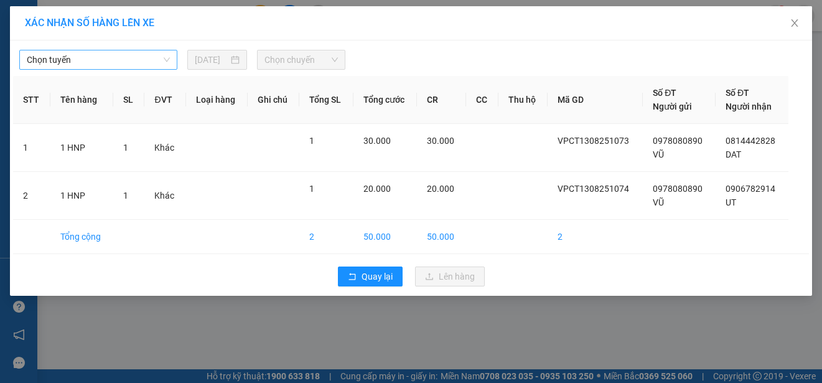
click at [154, 55] on span "Chọn tuyến" at bounding box center [98, 59] width 143 height 19
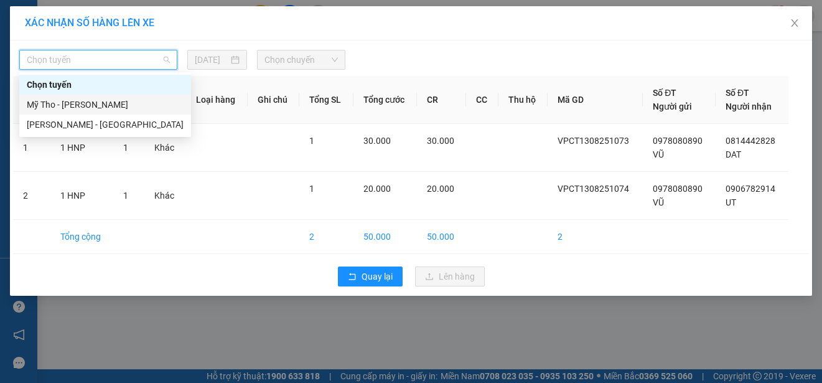
click at [141, 103] on div "Mỹ Tho - [PERSON_NAME]" at bounding box center [105, 105] width 157 height 14
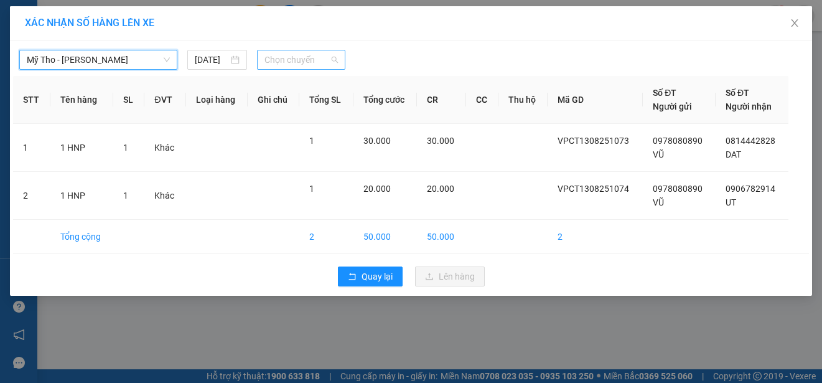
drag, startPoint x: 329, startPoint y: 59, endPoint x: 318, endPoint y: 59, distance: 10.6
click at [328, 59] on span "Chọn chuyến" at bounding box center [301, 59] width 73 height 19
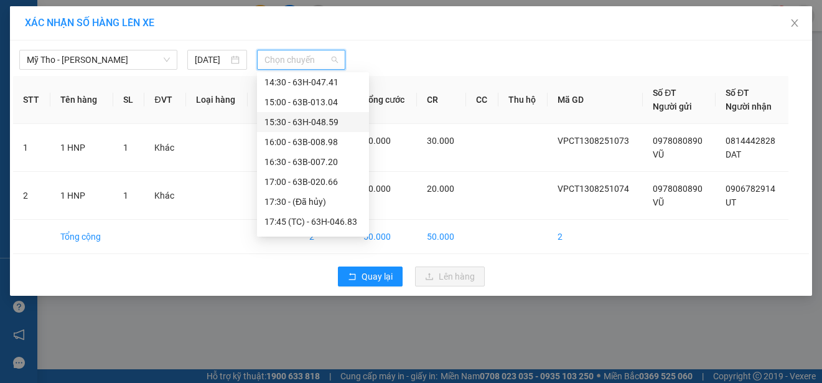
scroll to position [622, 0]
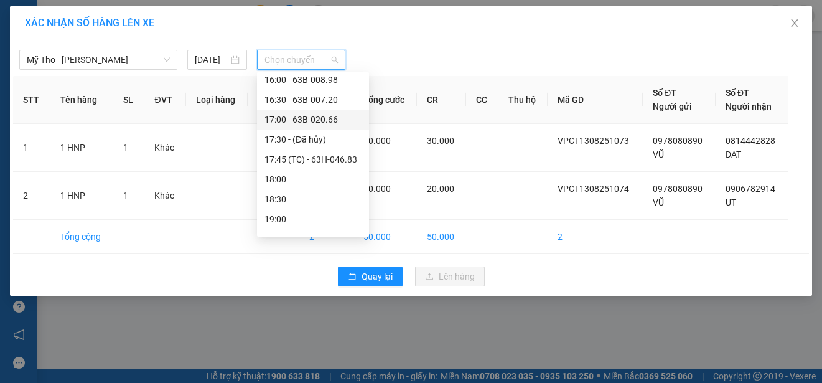
click at [340, 119] on div "17:00 - 63B-020.66" at bounding box center [313, 120] width 97 height 14
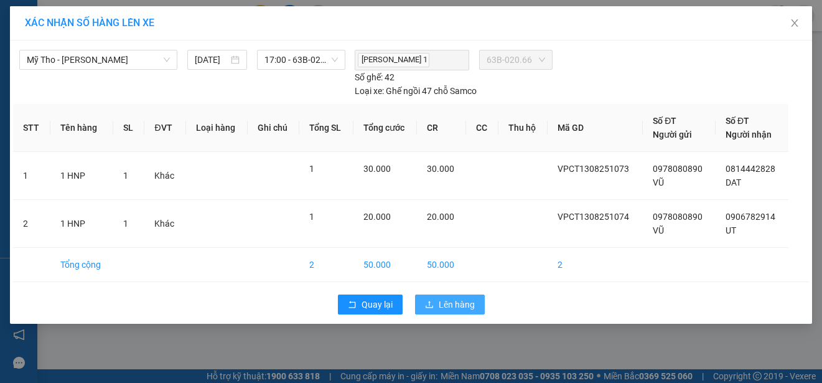
click at [453, 304] on span "Lên hàng" at bounding box center [457, 305] width 36 height 14
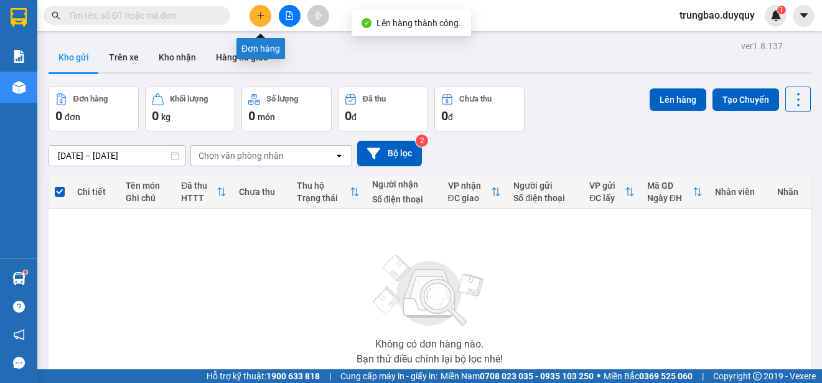
click at [265, 15] on icon "plus" at bounding box center [260, 15] width 9 height 9
